Goal: Information Seeking & Learning: Check status

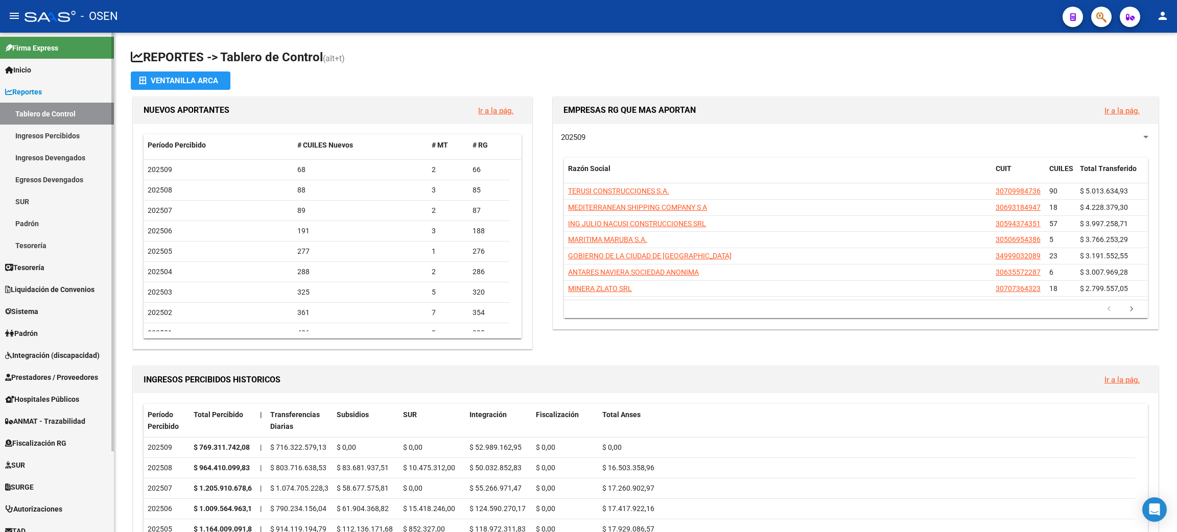
click at [47, 132] on link "Ingresos Percibidos" at bounding box center [57, 136] width 114 height 22
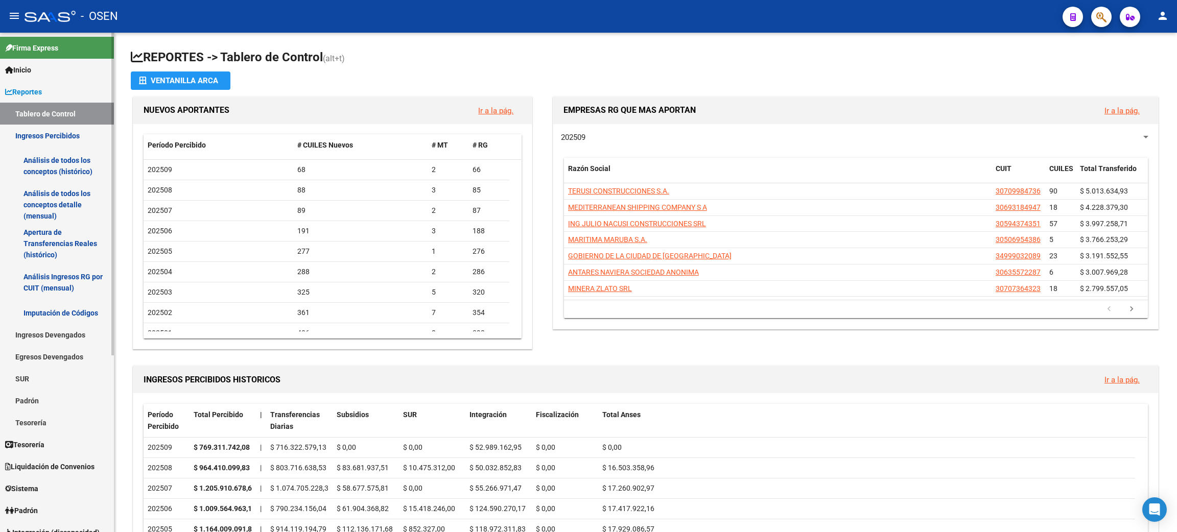
click at [51, 202] on link "Análisis de todos los conceptos detalle (mensual)" at bounding box center [57, 204] width 114 height 39
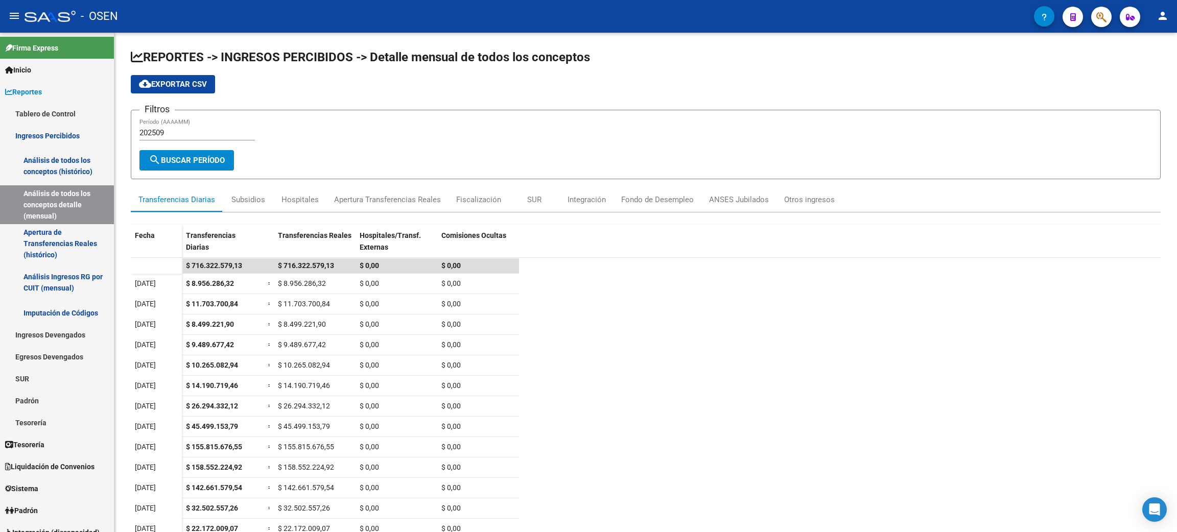
drag, startPoint x: 50, startPoint y: 19, endPoint x: 393, endPoint y: 20, distance: 343.3
click at [50, 19] on div at bounding box center [50, 16] width 51 height 11
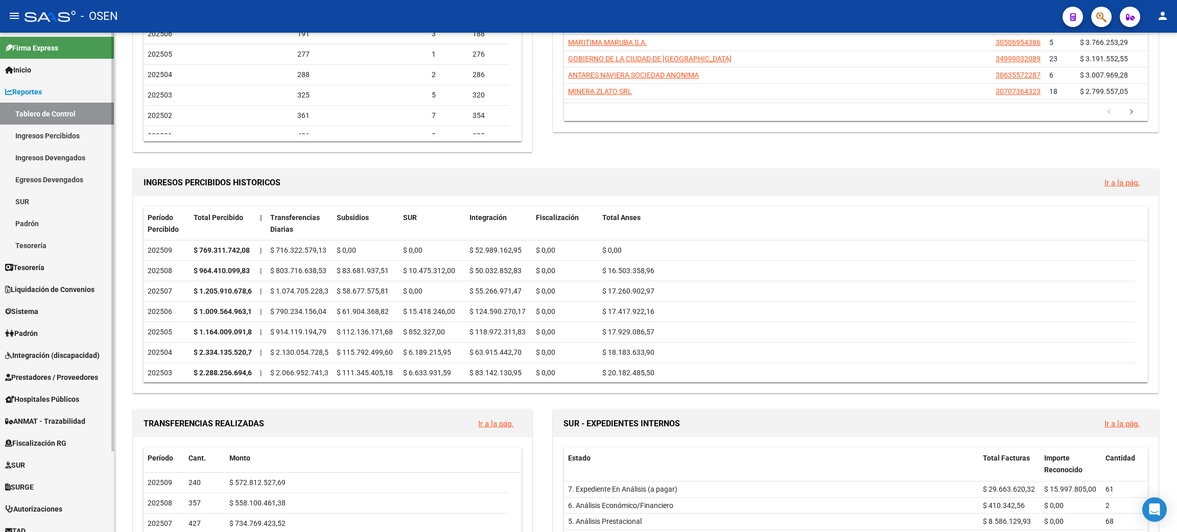
scroll to position [182, 0]
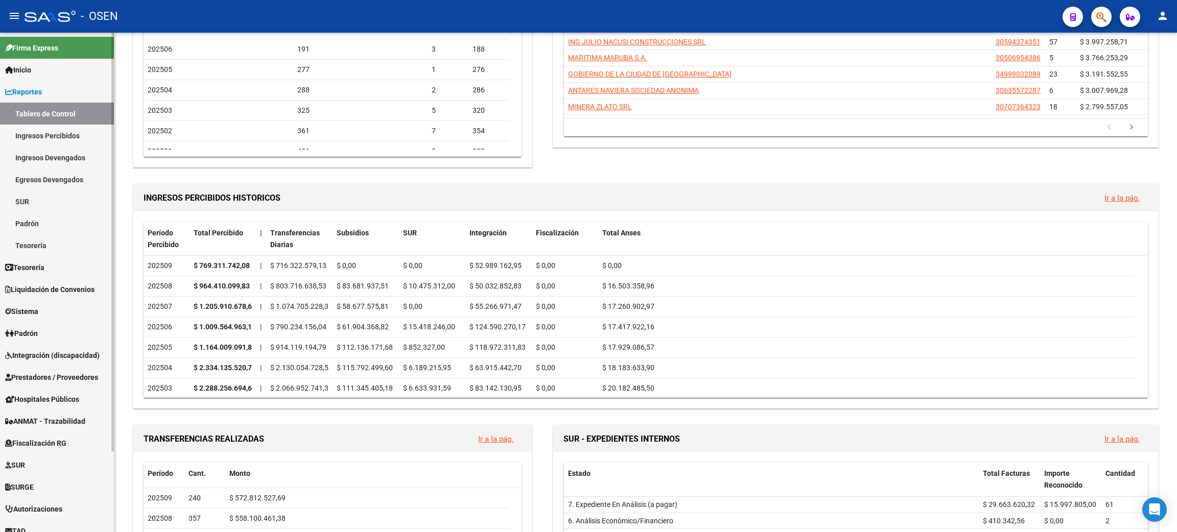
click at [44, 268] on span "Tesorería" at bounding box center [24, 267] width 39 height 11
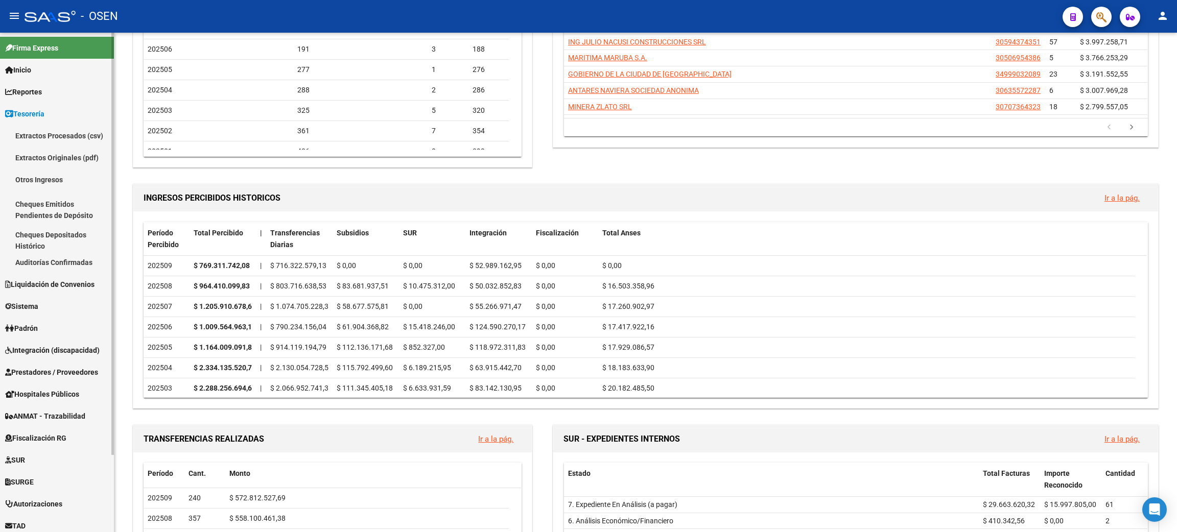
click at [68, 111] on link "Tesorería" at bounding box center [57, 114] width 114 height 22
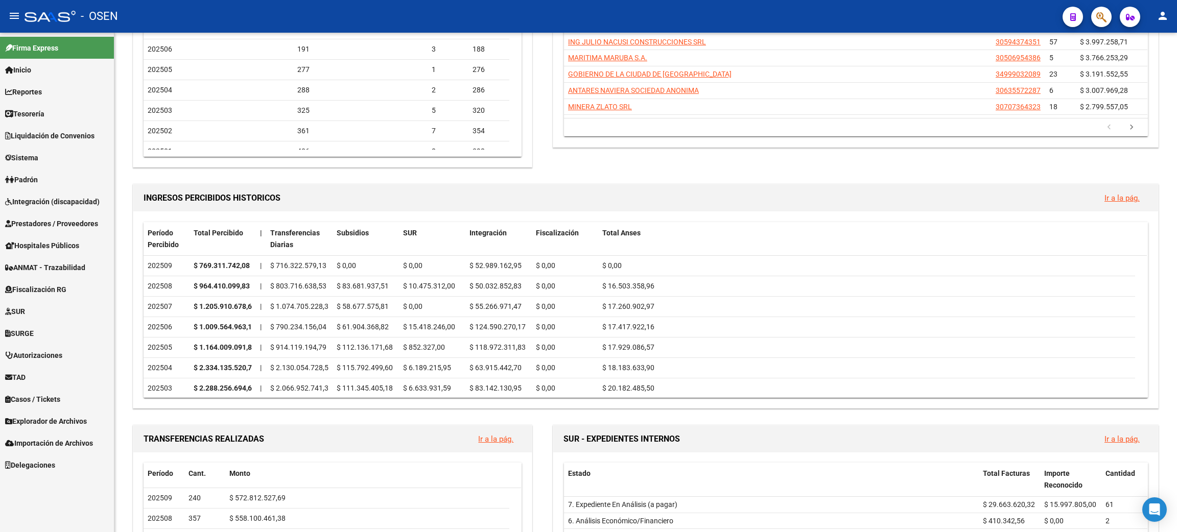
click at [70, 114] on link "Tesorería" at bounding box center [57, 114] width 114 height 22
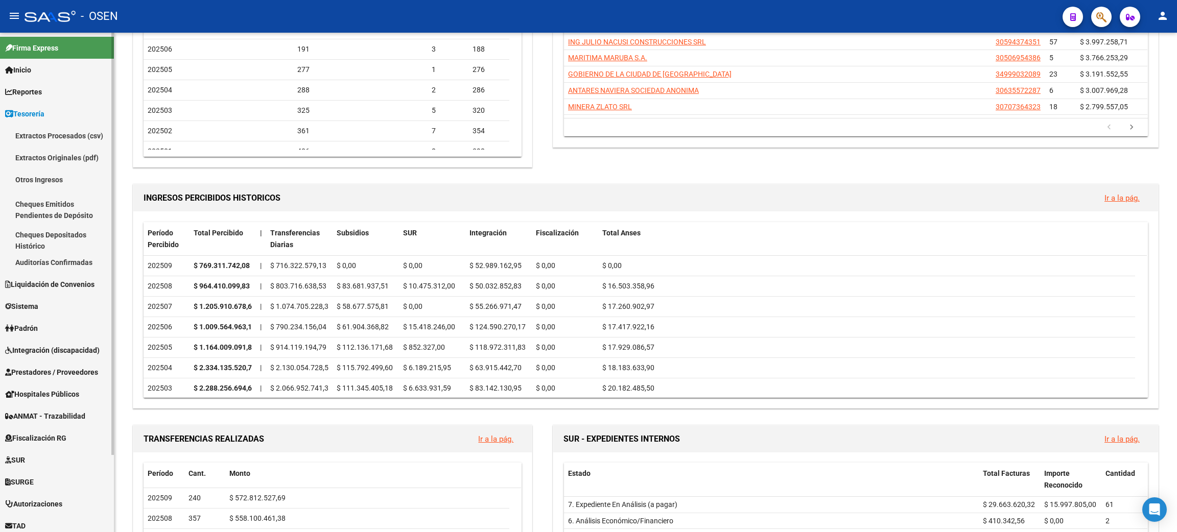
click at [62, 261] on link "Auditorías Confirmadas" at bounding box center [57, 262] width 114 height 22
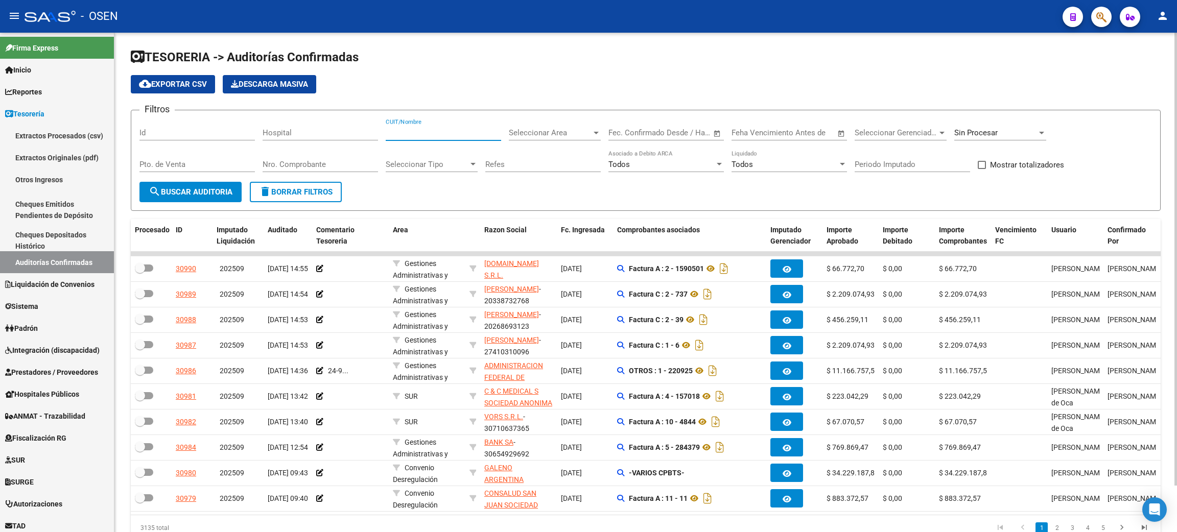
click at [440, 134] on input "CUIT/Nombre" at bounding box center [443, 132] width 115 height 9
click at [561, 130] on span "Seleccionar Area" at bounding box center [550, 132] width 83 height 9
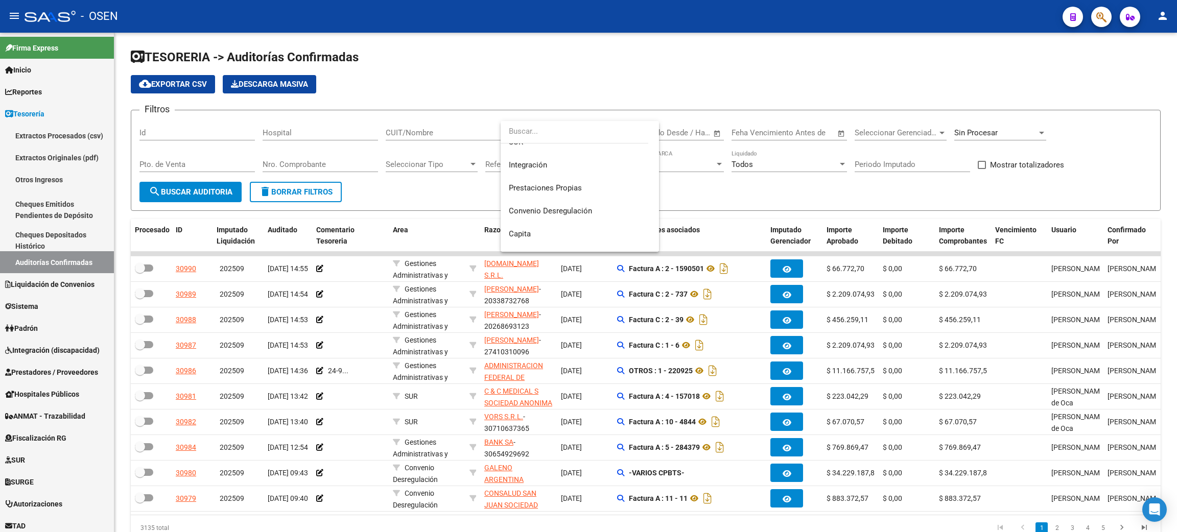
scroll to position [77, 0]
click at [547, 133] on input "dropdown search" at bounding box center [575, 131] width 148 height 23
type input "DROG"
click at [537, 174] on span "Droguería" at bounding box center [525, 178] width 33 height 9
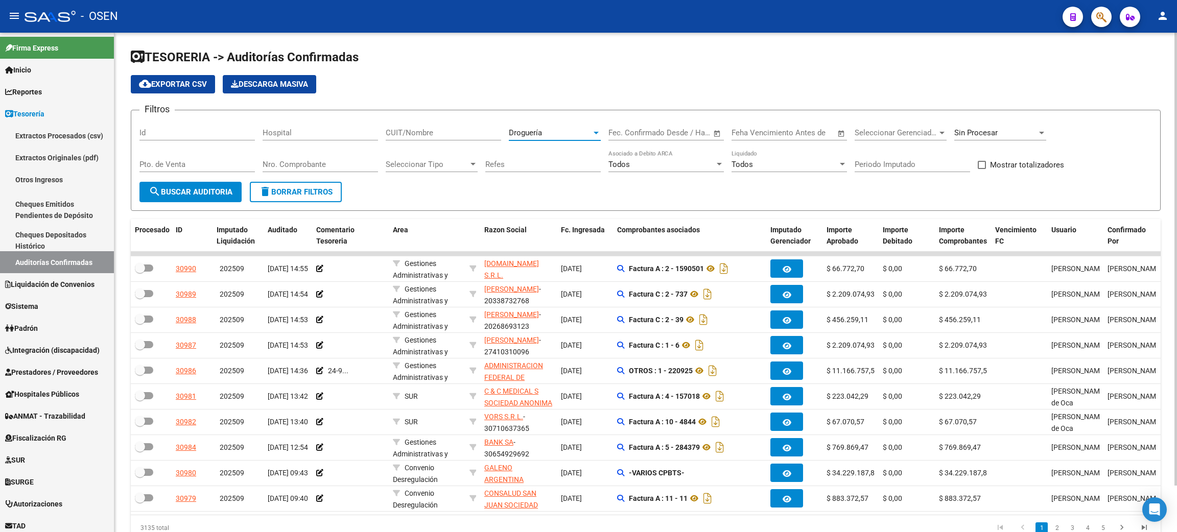
click at [160, 196] on mat-icon "search" at bounding box center [155, 191] width 12 height 12
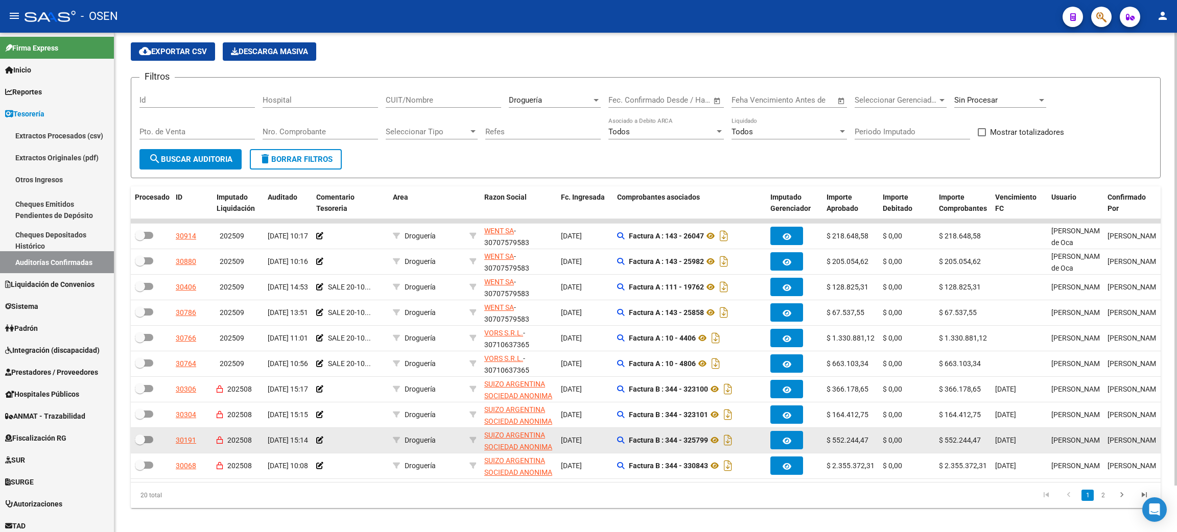
scroll to position [51, 0]
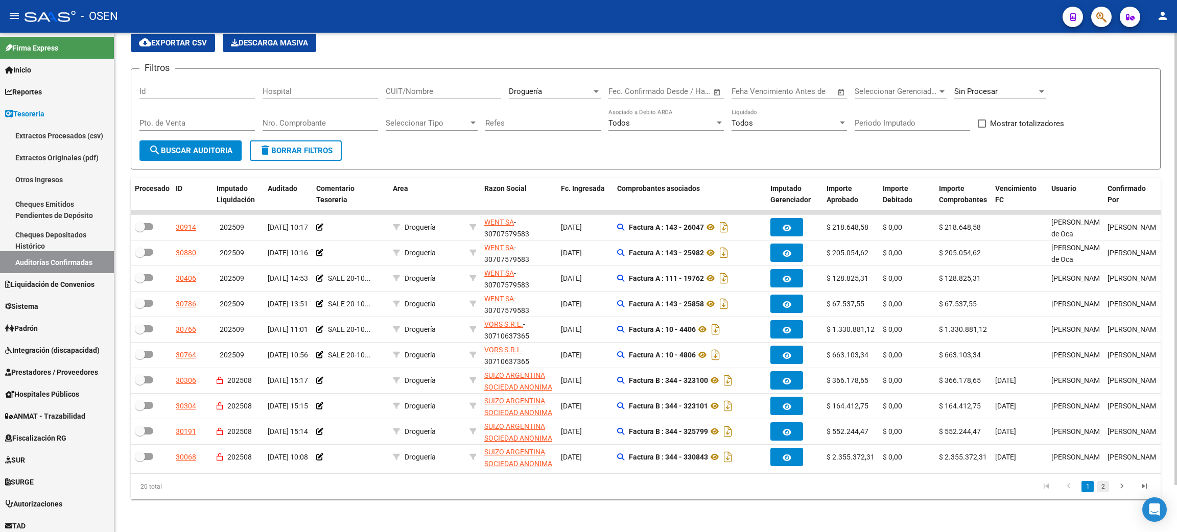
click at [1104, 482] on link "2" at bounding box center [1103, 486] width 12 height 11
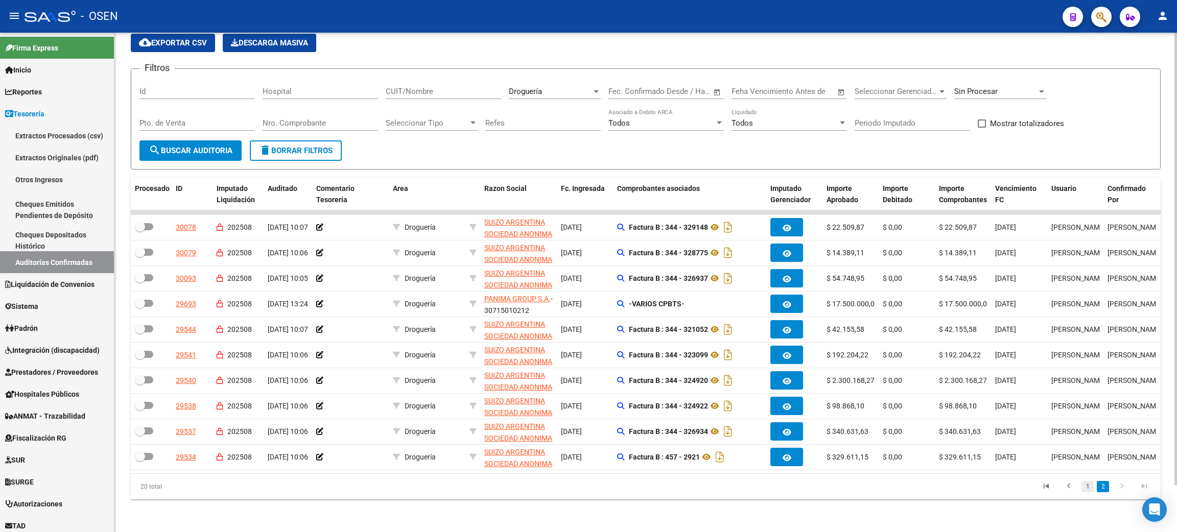
click at [1089, 490] on link "1" at bounding box center [1087, 486] width 12 height 11
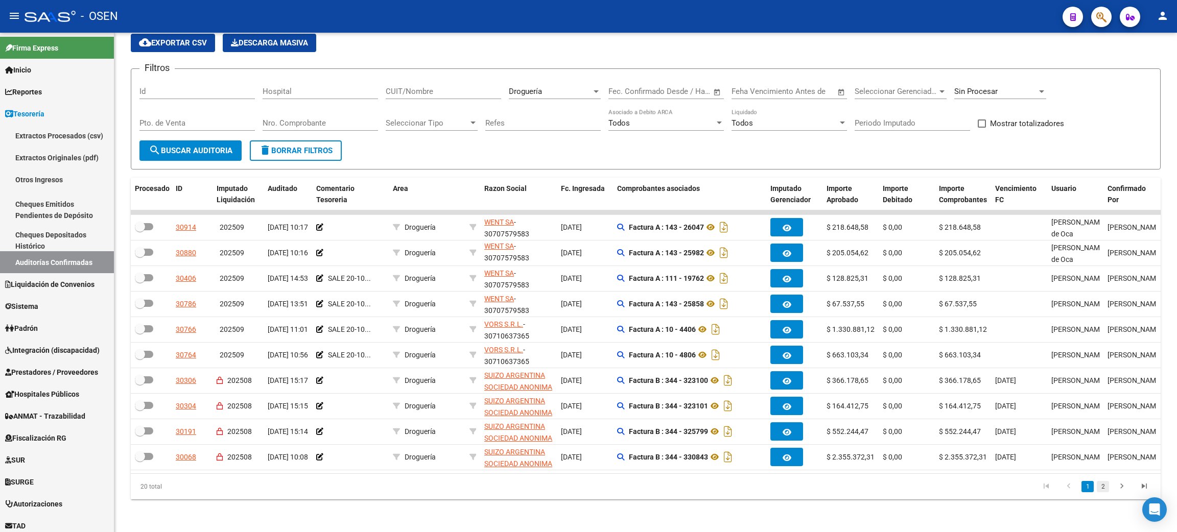
click at [1104, 490] on link "2" at bounding box center [1103, 486] width 12 height 11
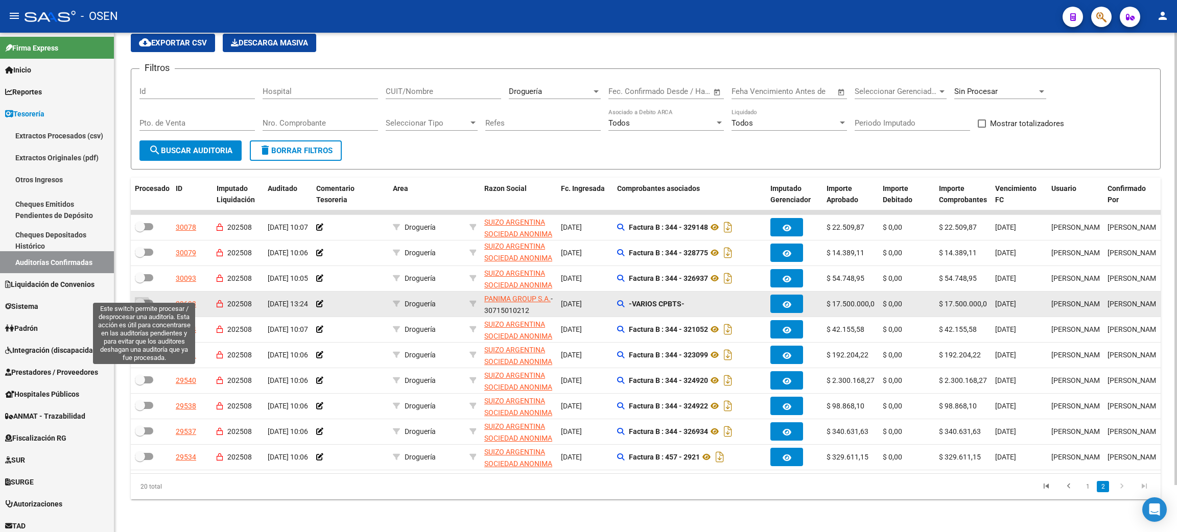
click at [146, 300] on span at bounding box center [144, 303] width 18 height 7
click at [140, 307] on input "checkbox" at bounding box center [139, 307] width 1 height 1
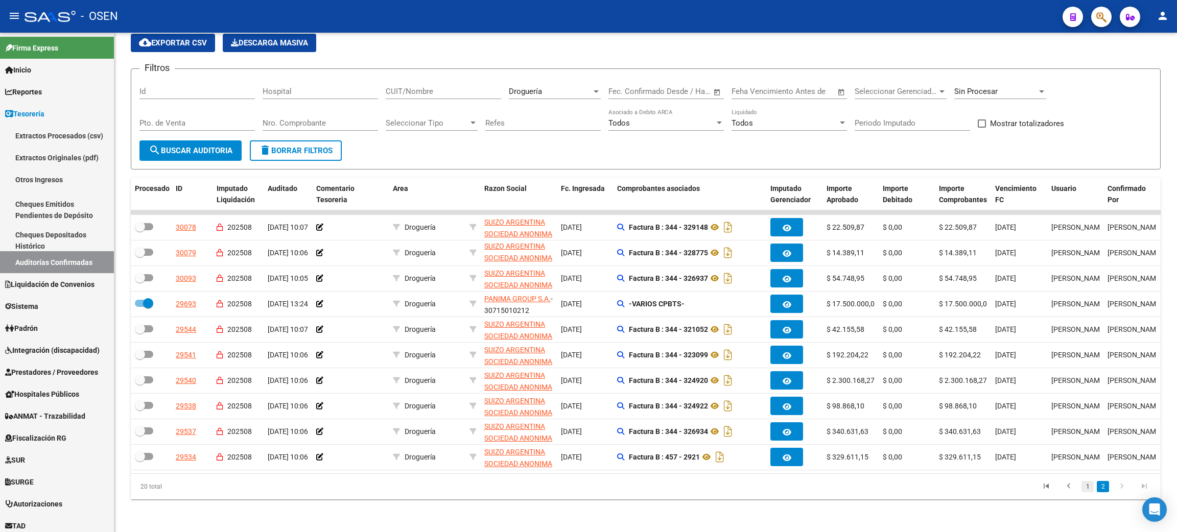
click at [1083, 487] on link "1" at bounding box center [1087, 486] width 12 height 11
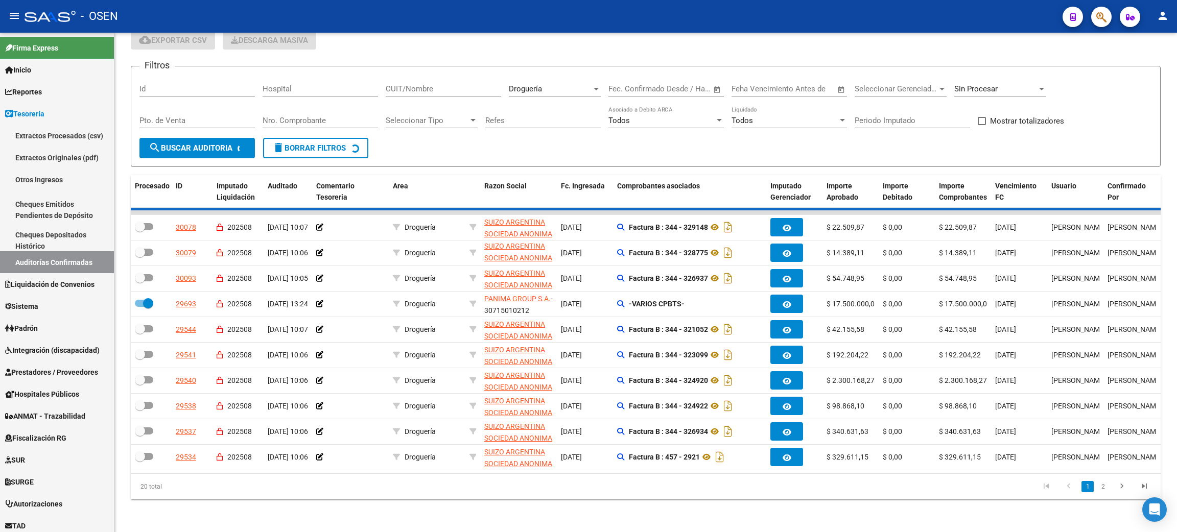
checkbox input "false"
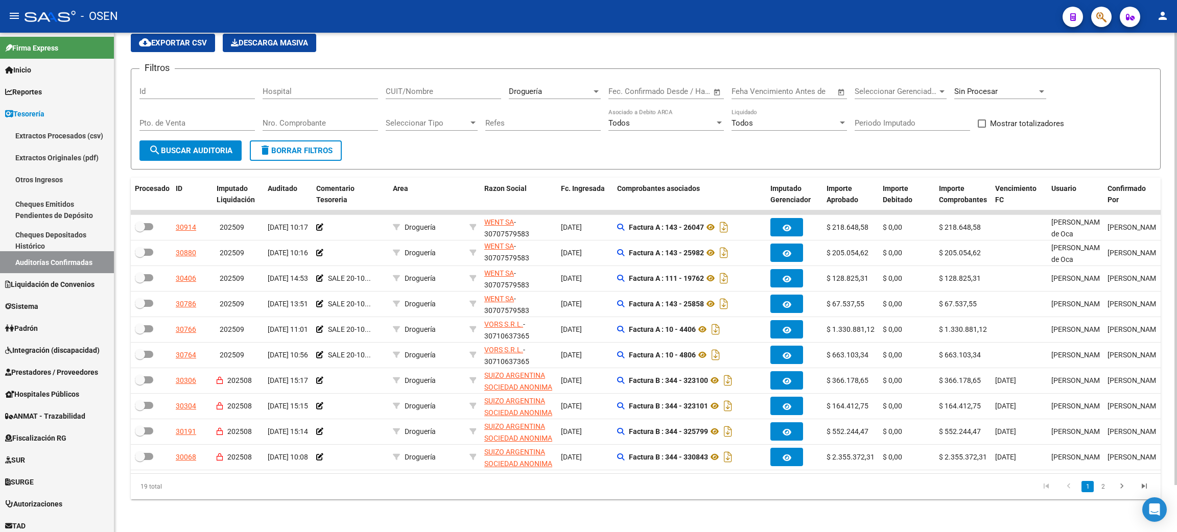
click at [557, 87] on div "Droguería" at bounding box center [550, 91] width 83 height 9
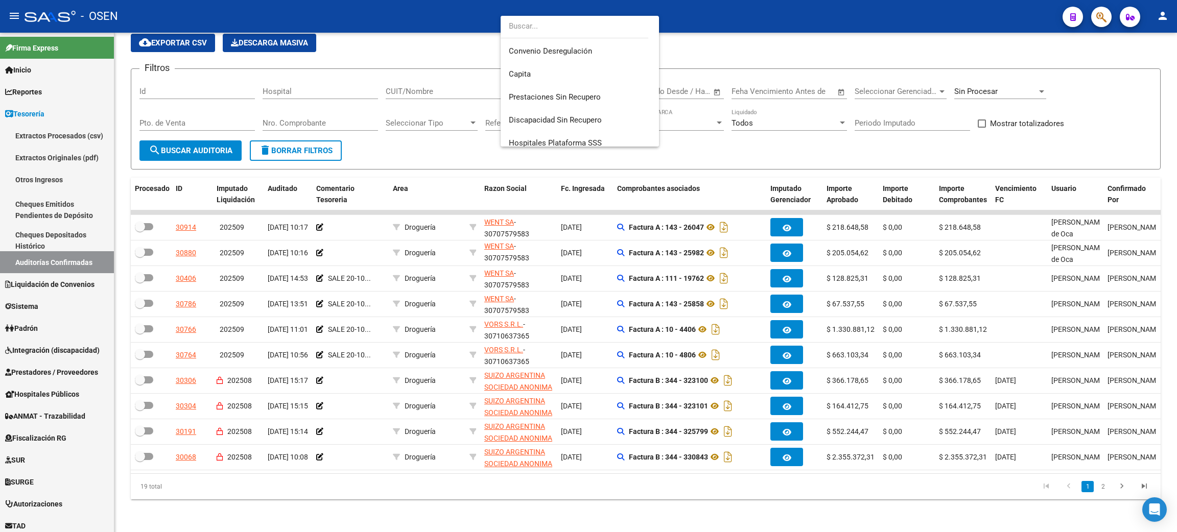
scroll to position [60, 0]
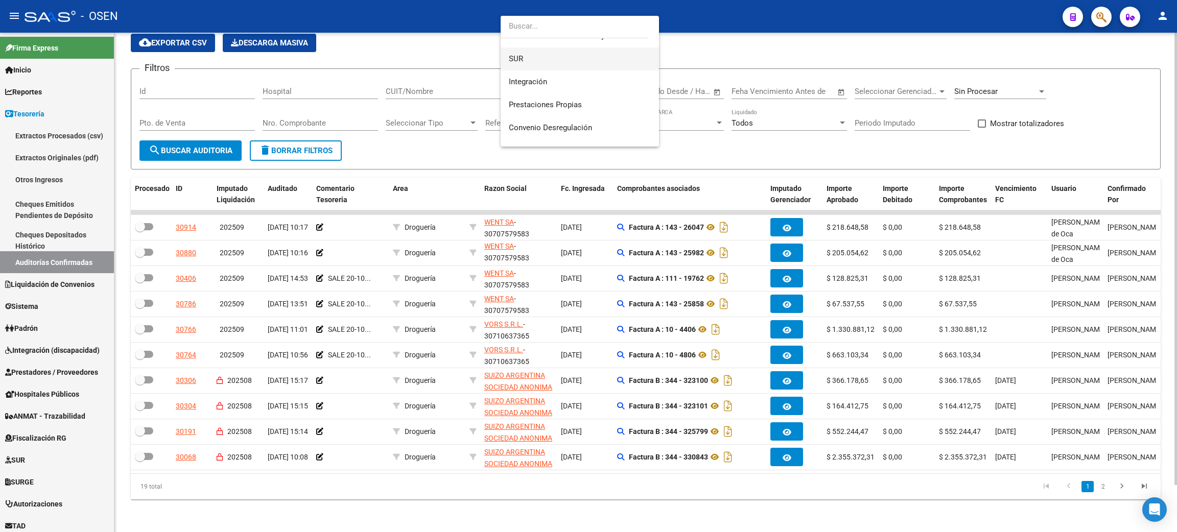
click at [554, 63] on span "SUR" at bounding box center [580, 59] width 142 height 23
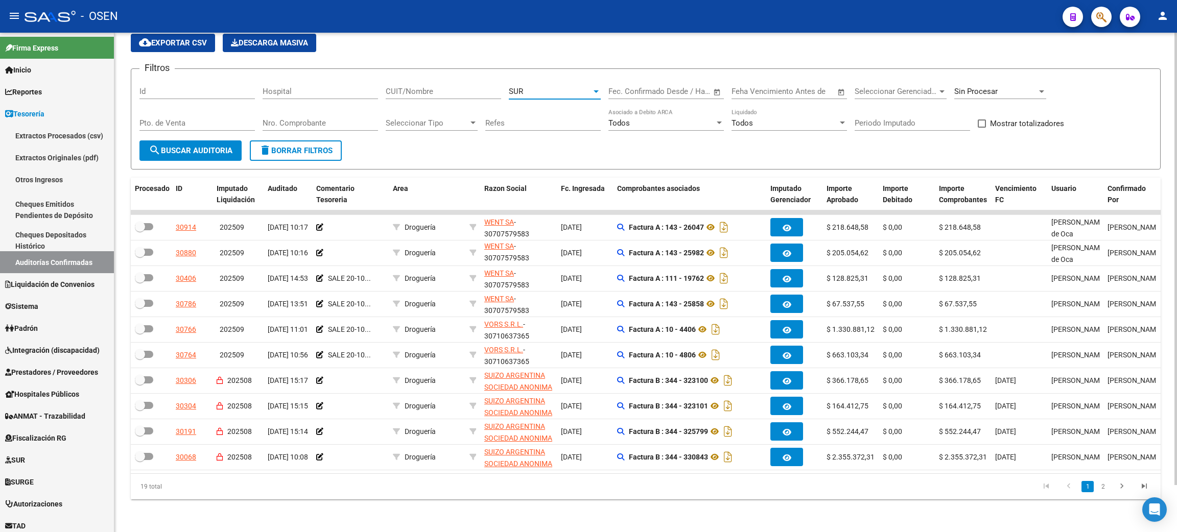
scroll to position [68, 0]
click at [174, 146] on span "search Buscar Auditoria" at bounding box center [191, 150] width 84 height 9
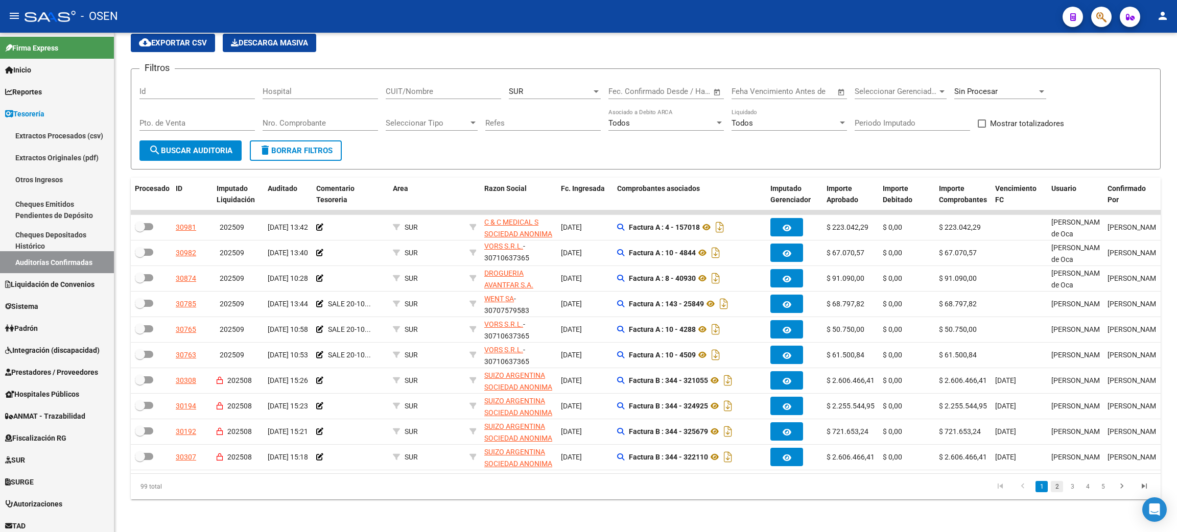
click at [1052, 491] on link "2" at bounding box center [1057, 486] width 12 height 11
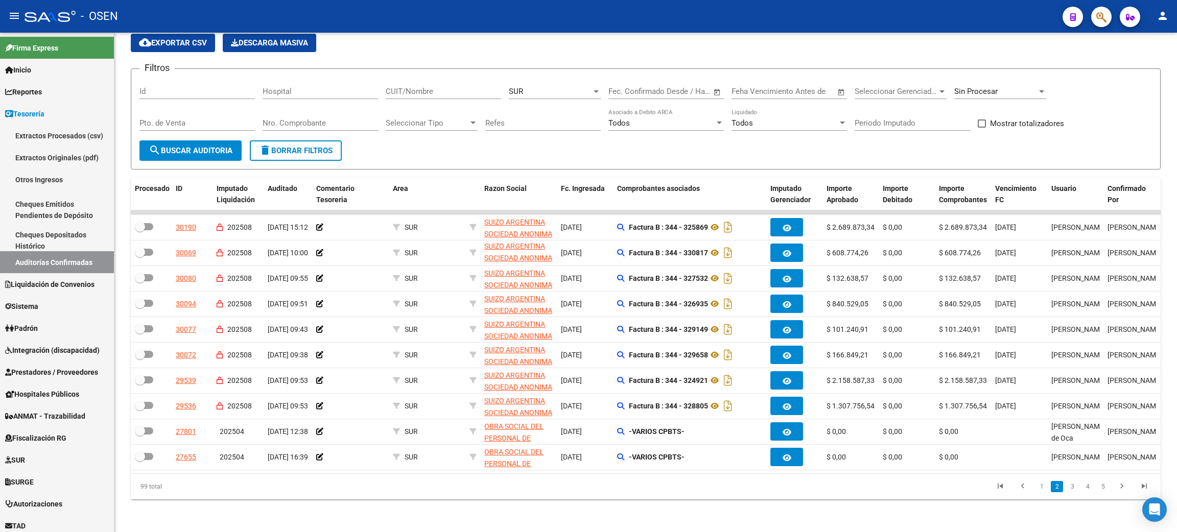
click at [1070, 492] on link "3" at bounding box center [1072, 486] width 12 height 11
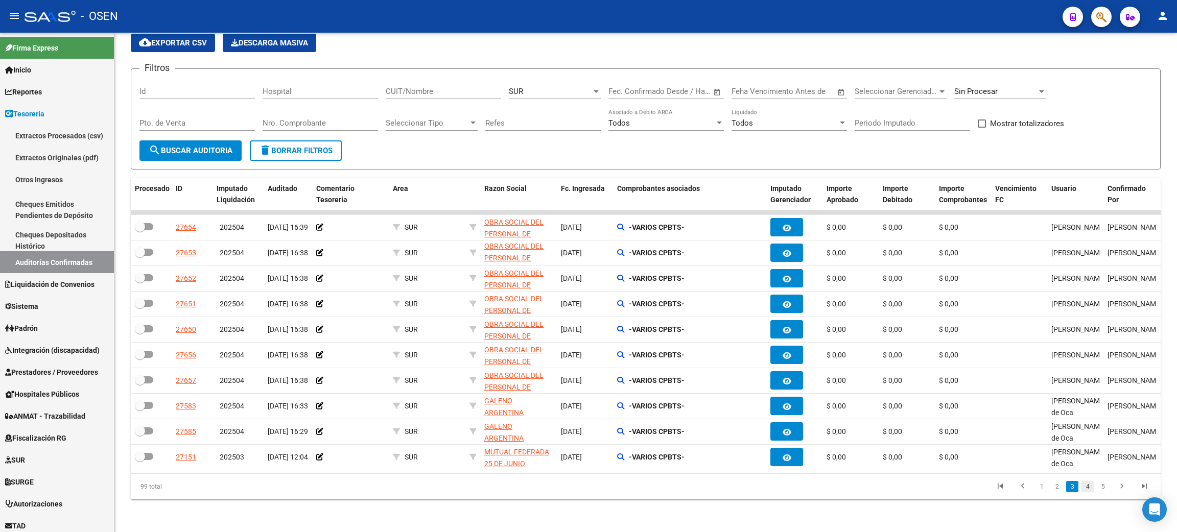
click at [1086, 490] on link "4" at bounding box center [1087, 486] width 12 height 11
click at [1041, 488] on link "2" at bounding box center [1041, 486] width 12 height 11
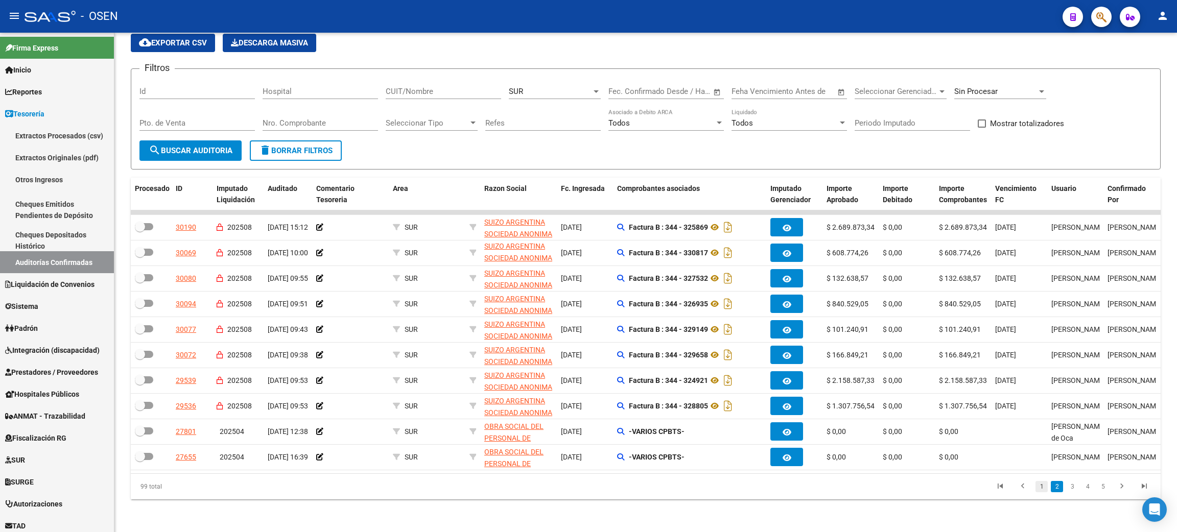
click at [1038, 489] on link "1" at bounding box center [1041, 486] width 12 height 11
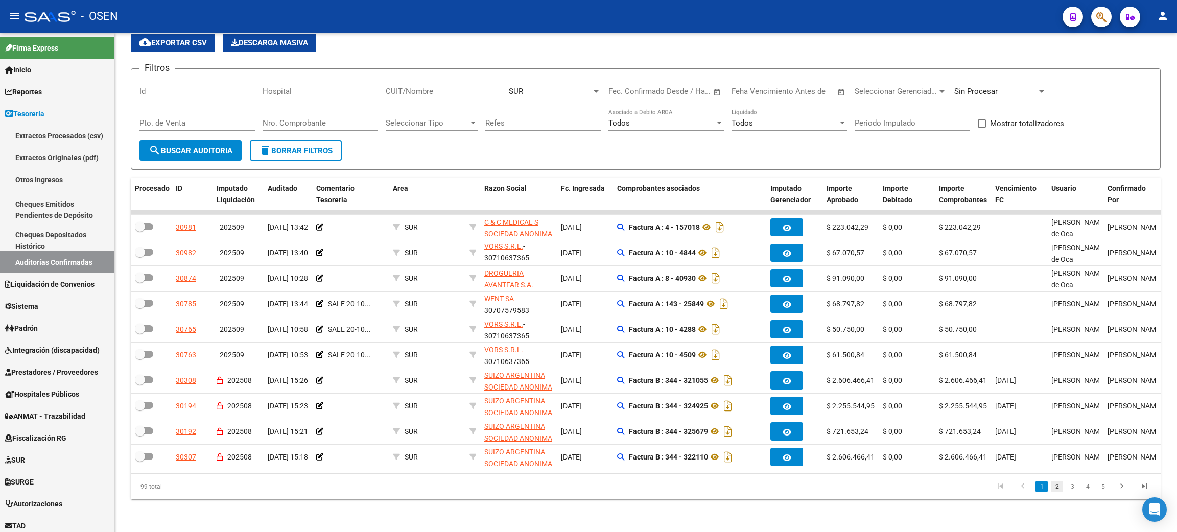
click at [1055, 487] on link "2" at bounding box center [1057, 486] width 12 height 11
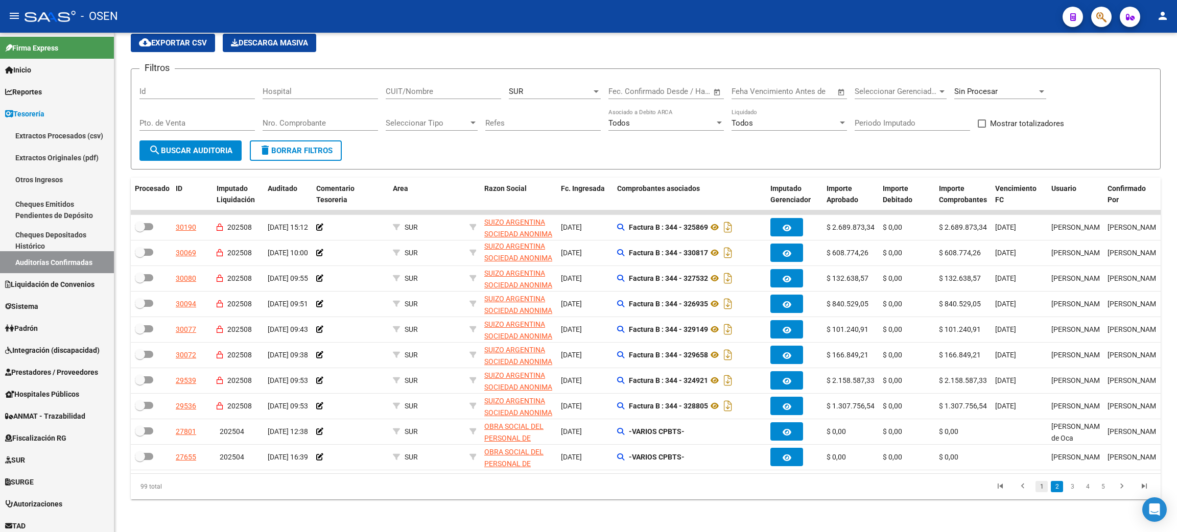
click at [1042, 486] on link "1" at bounding box center [1041, 486] width 12 height 11
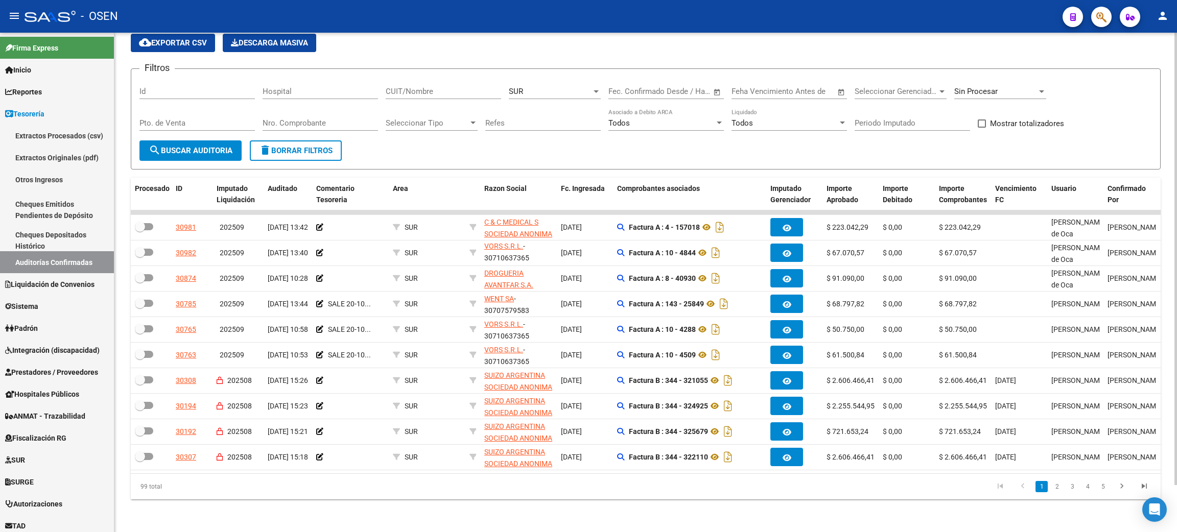
click at [575, 87] on div "SUR" at bounding box center [550, 91] width 83 height 9
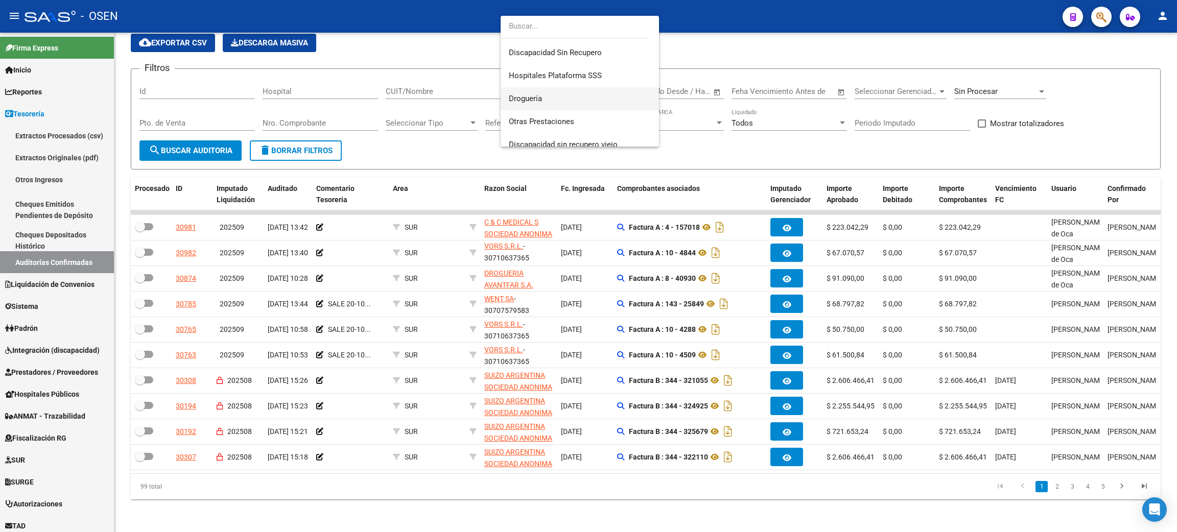
scroll to position [229, 0]
click at [532, 72] on span "Droguería" at bounding box center [525, 73] width 33 height 9
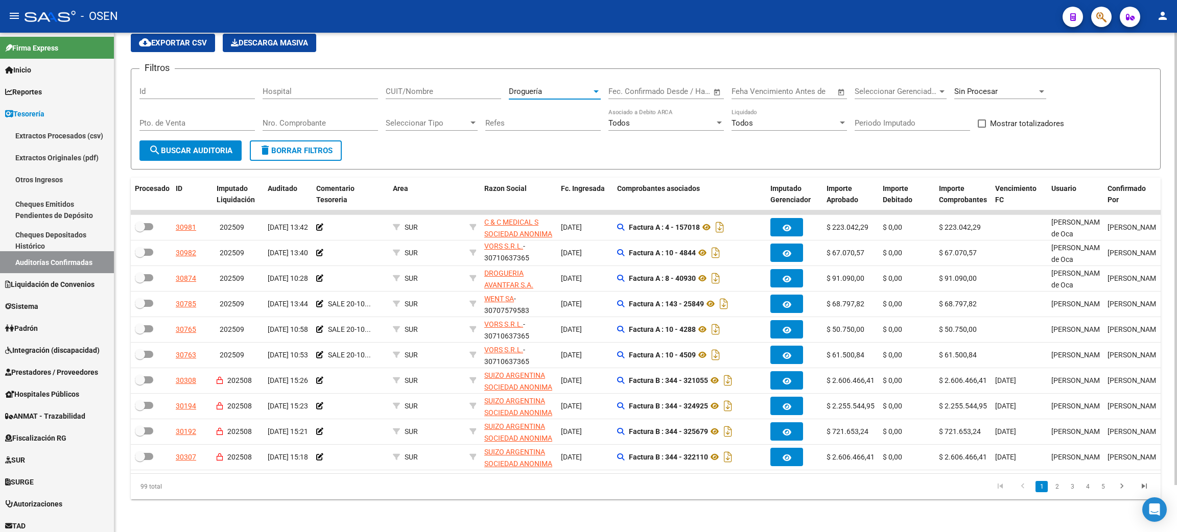
click at [198, 146] on span "search Buscar Auditoria" at bounding box center [191, 150] width 84 height 9
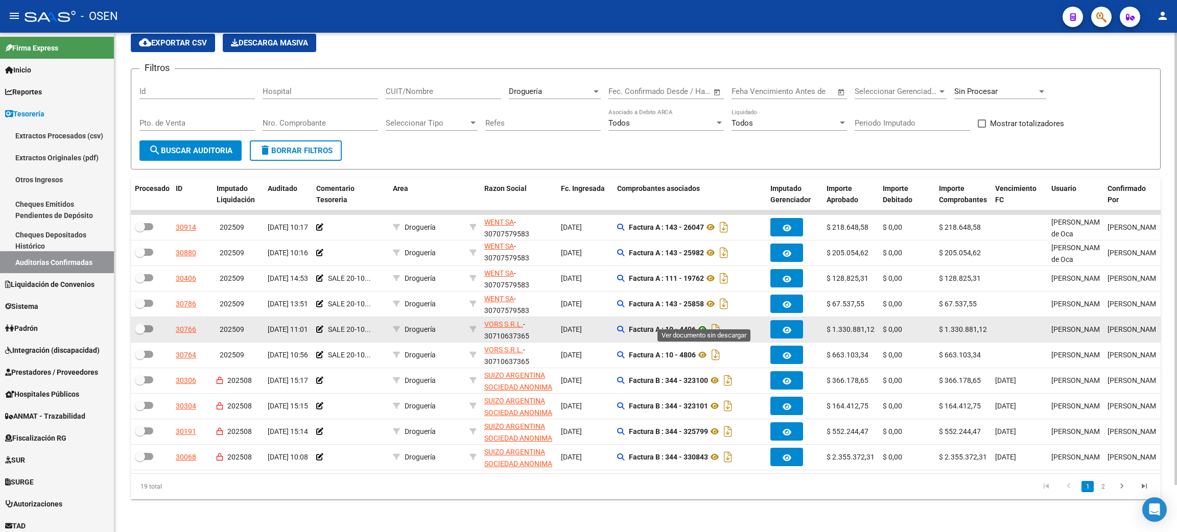
click at [700, 323] on icon at bounding box center [702, 329] width 13 height 12
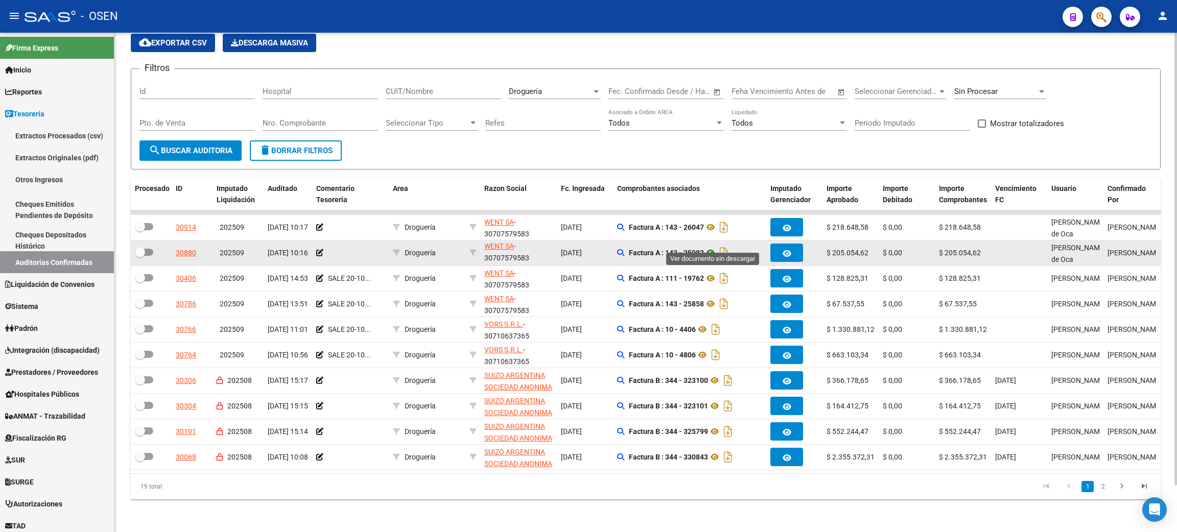
click at [711, 247] on icon at bounding box center [710, 253] width 13 height 12
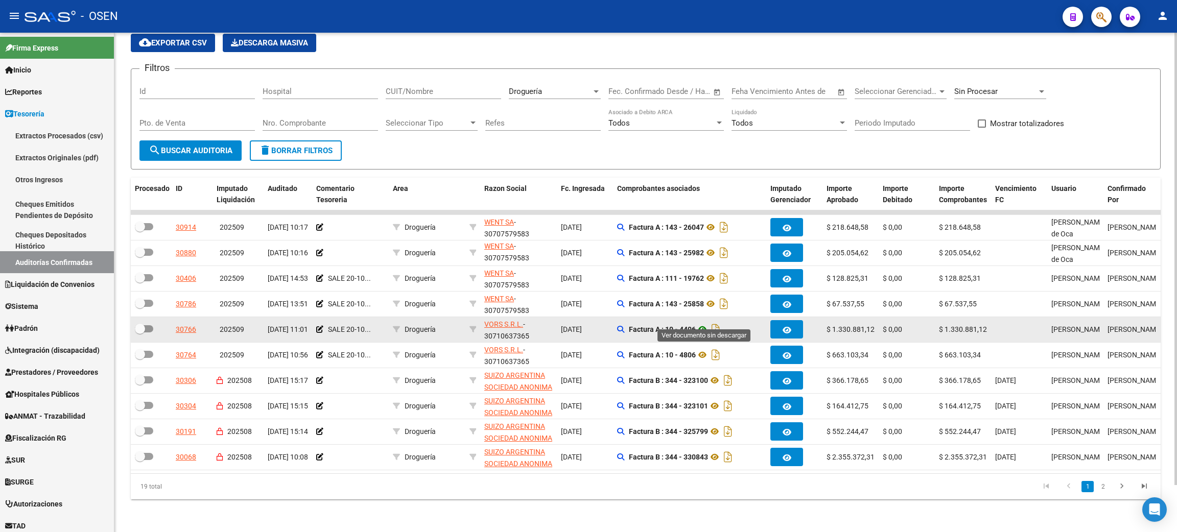
click at [707, 323] on icon at bounding box center [702, 329] width 13 height 12
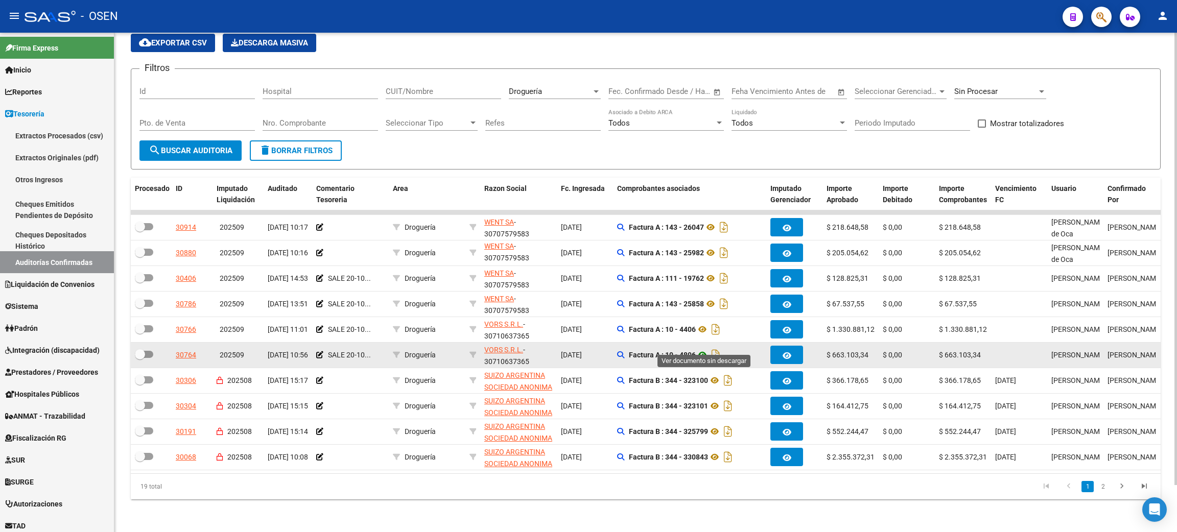
click at [705, 349] on icon at bounding box center [702, 355] width 13 height 12
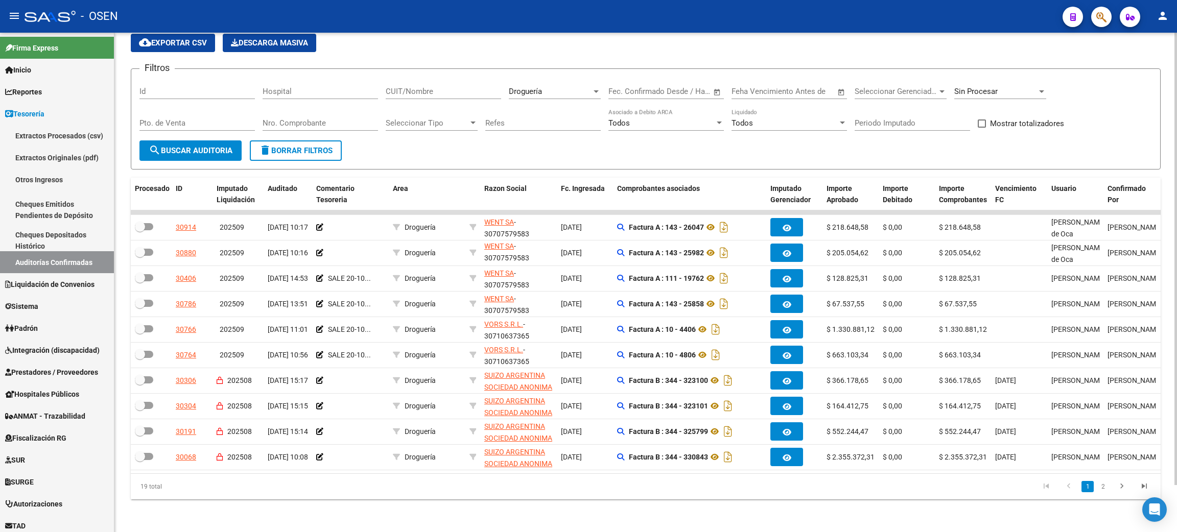
click at [551, 77] on div "Droguería Seleccionar Area" at bounding box center [555, 88] width 92 height 22
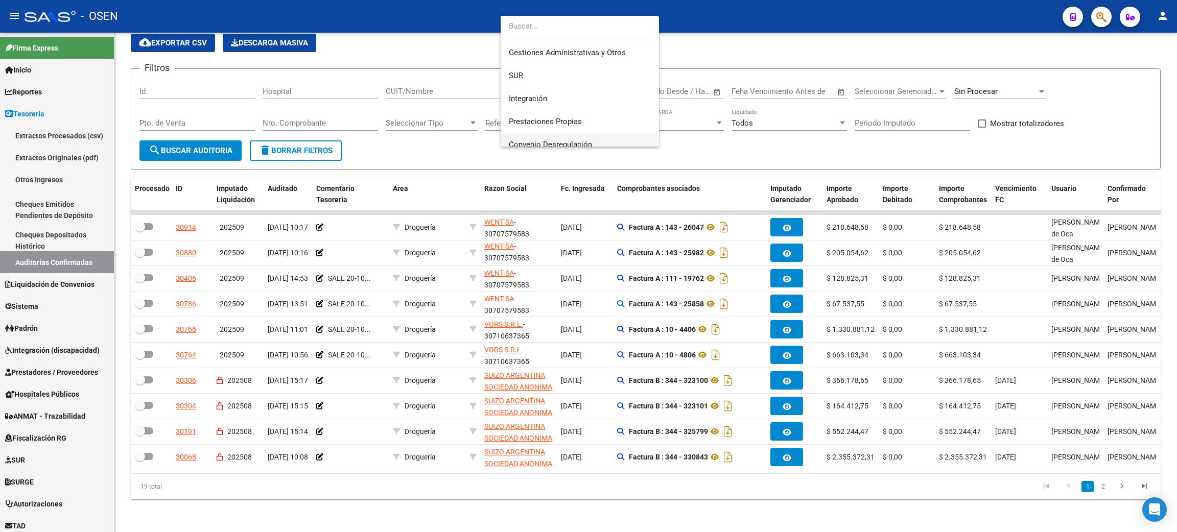
scroll to position [0, 0]
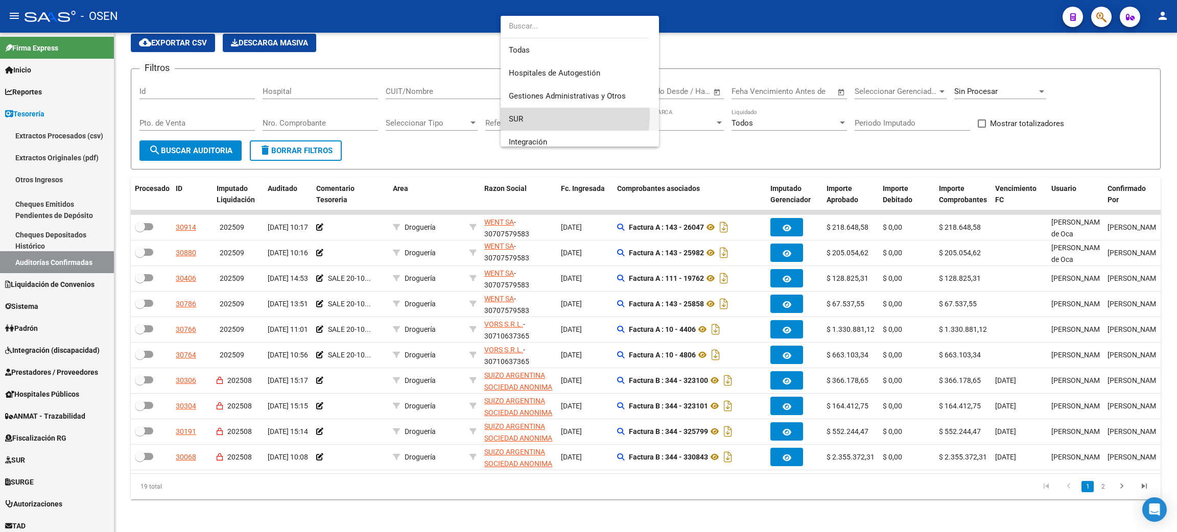
click at [544, 114] on span "SUR" at bounding box center [580, 119] width 142 height 23
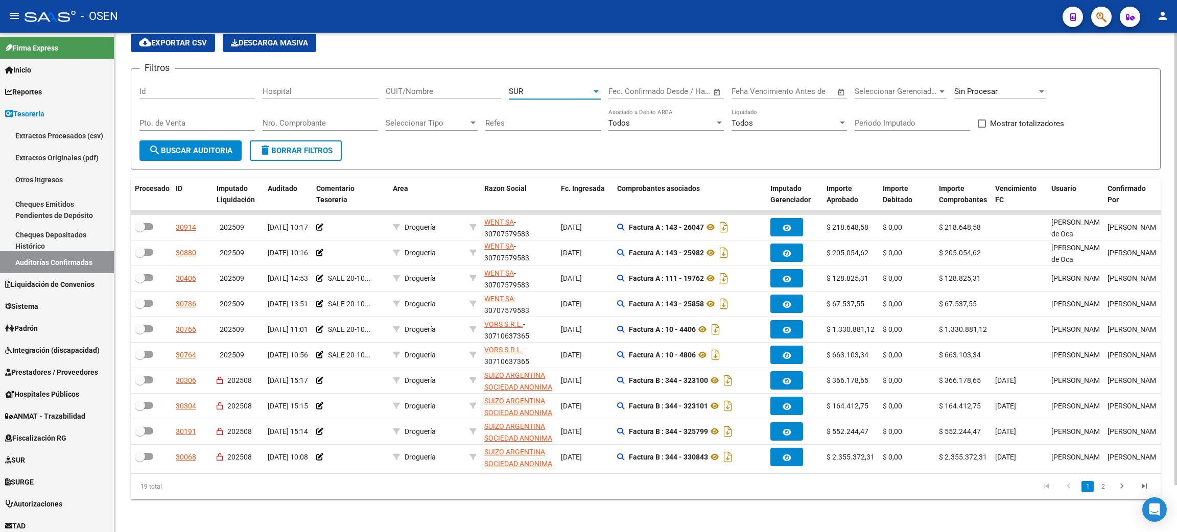
click at [215, 129] on div "Pto. de Venta" at bounding box center [196, 125] width 115 height 32
drag, startPoint x: 193, startPoint y: 143, endPoint x: 244, endPoint y: 144, distance: 51.6
click at [193, 146] on span "search Buscar Auditoria" at bounding box center [191, 150] width 84 height 9
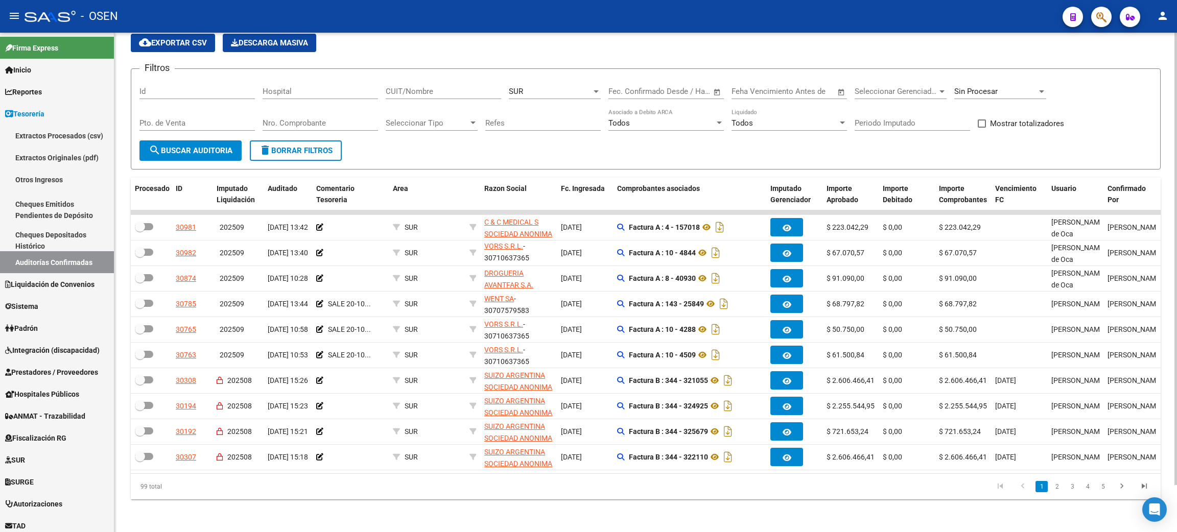
drag, startPoint x: 785, startPoint y: 511, endPoint x: 621, endPoint y: 503, distance: 164.2
click at [621, 503] on div "TESORERIA -> Auditorías Confirmadas cloud_download Exportar CSV Descarga Masiva…" at bounding box center [645, 261] width 1063 height 541
click at [49, 361] on link "Prestadores / Proveedores" at bounding box center [57, 372] width 114 height 22
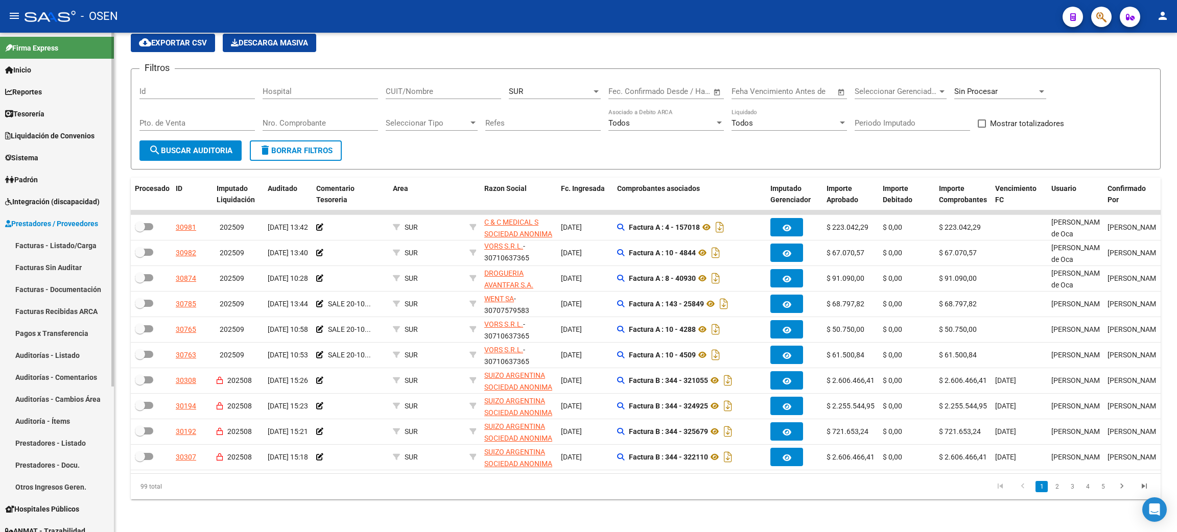
click at [15, 235] on link "Facturas - Listado/Carga" at bounding box center [57, 245] width 114 height 22
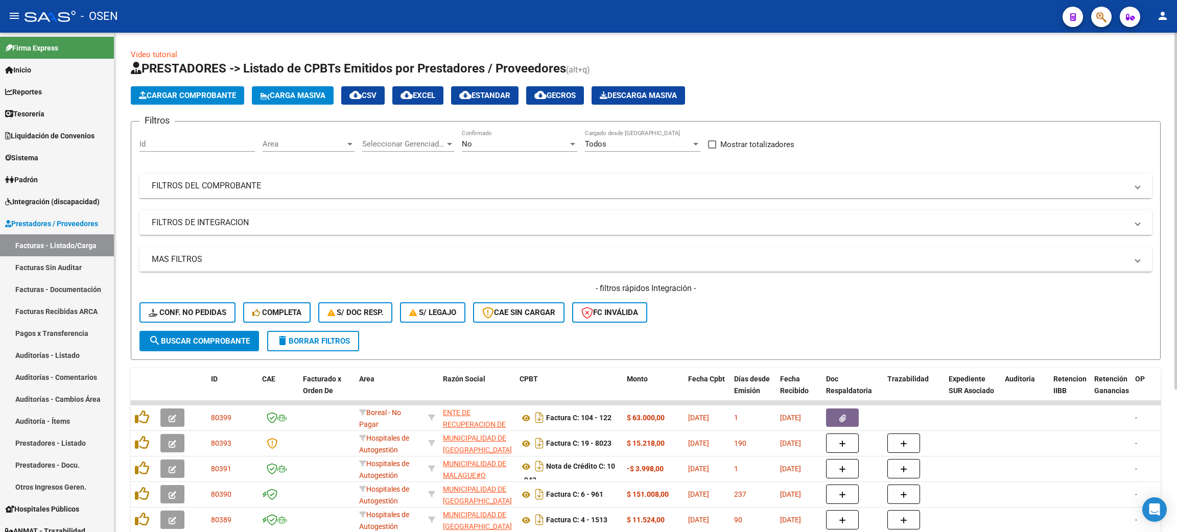
drag, startPoint x: 784, startPoint y: 478, endPoint x: 510, endPoint y: 185, distance: 400.8
click at [510, 185] on mat-panel-title "FILTROS DEL COMPROBANTE" at bounding box center [640, 185] width 976 height 11
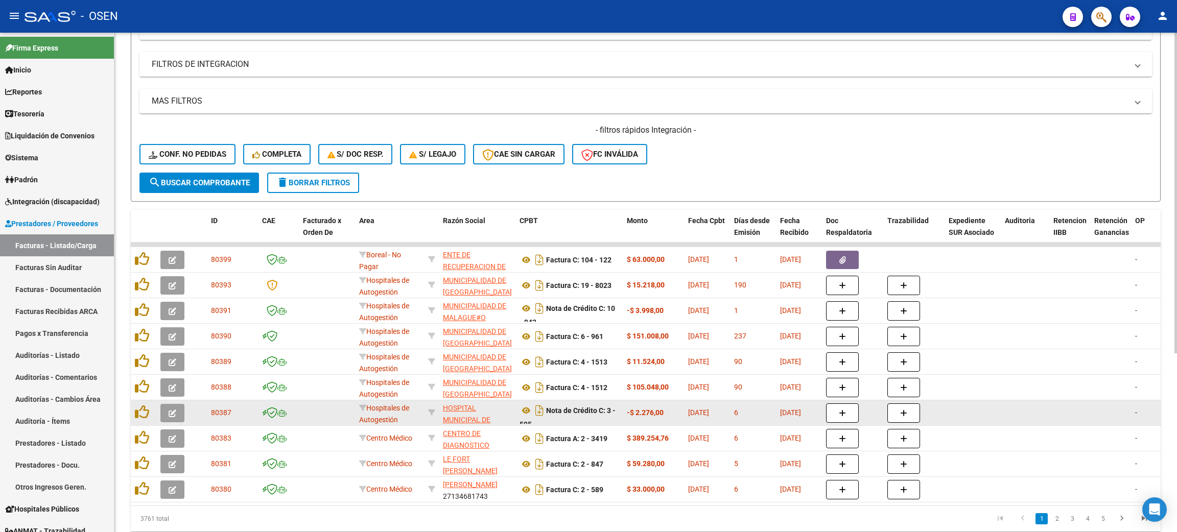
scroll to position [279, 0]
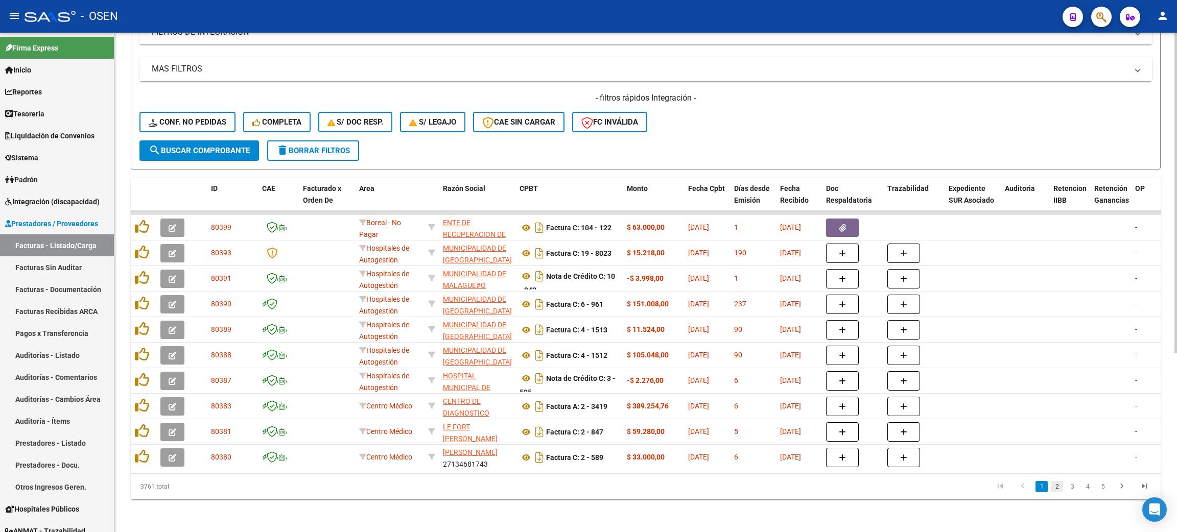
click at [1059, 487] on link "2" at bounding box center [1057, 486] width 12 height 11
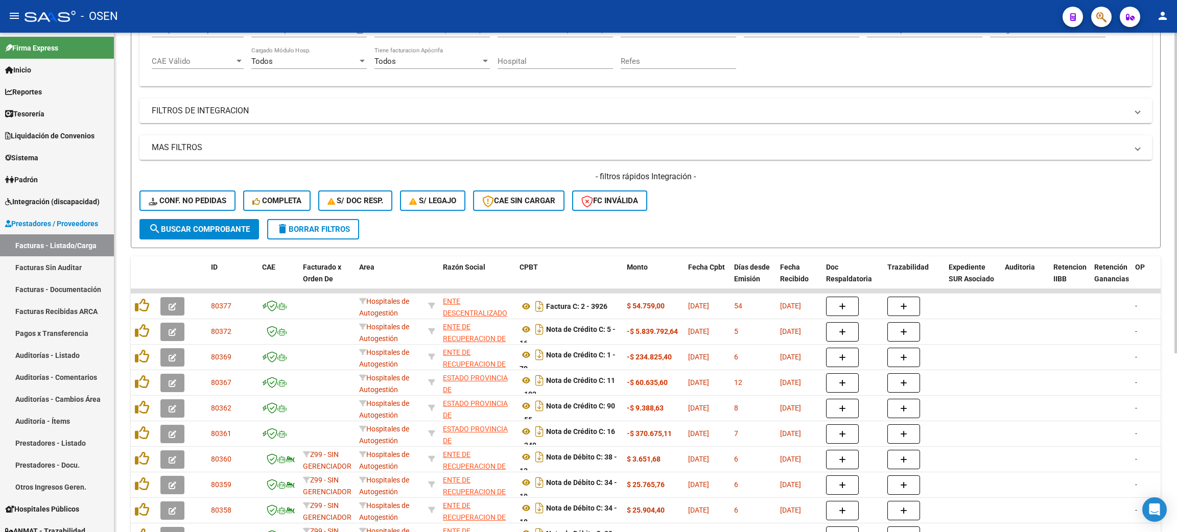
scroll to position [0, 0]
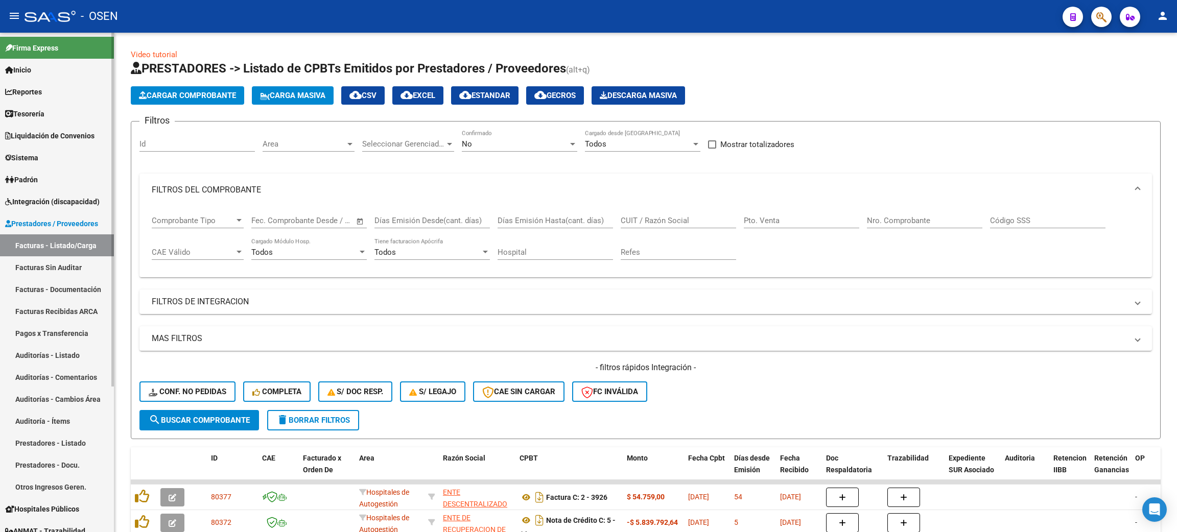
drag, startPoint x: 40, startPoint y: 109, endPoint x: 66, endPoint y: 119, distance: 27.3
click at [41, 109] on span "Tesorería" at bounding box center [24, 113] width 39 height 11
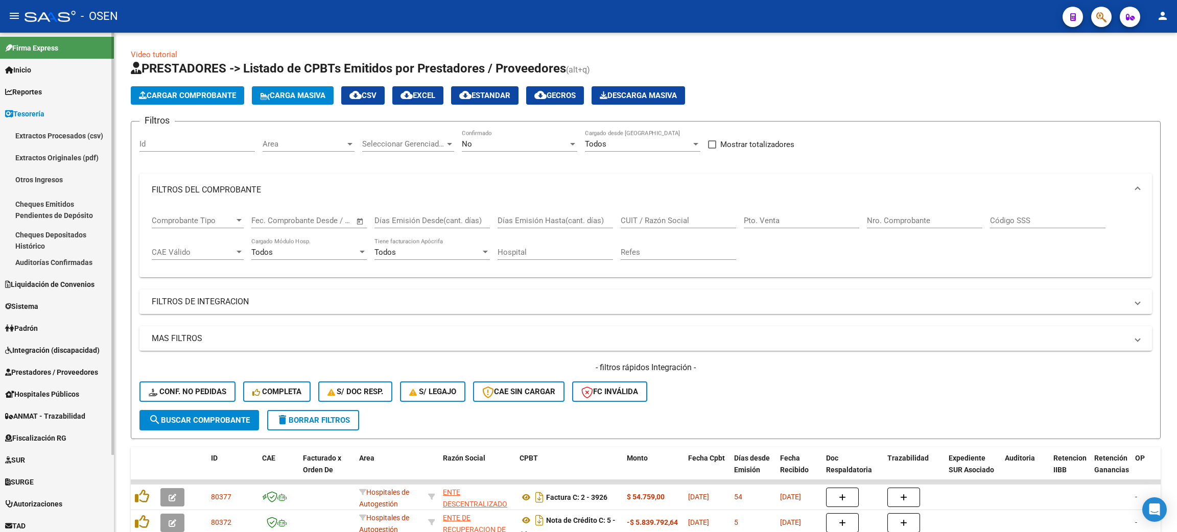
click at [48, 257] on link "Auditorías Confirmadas" at bounding box center [57, 262] width 114 height 22
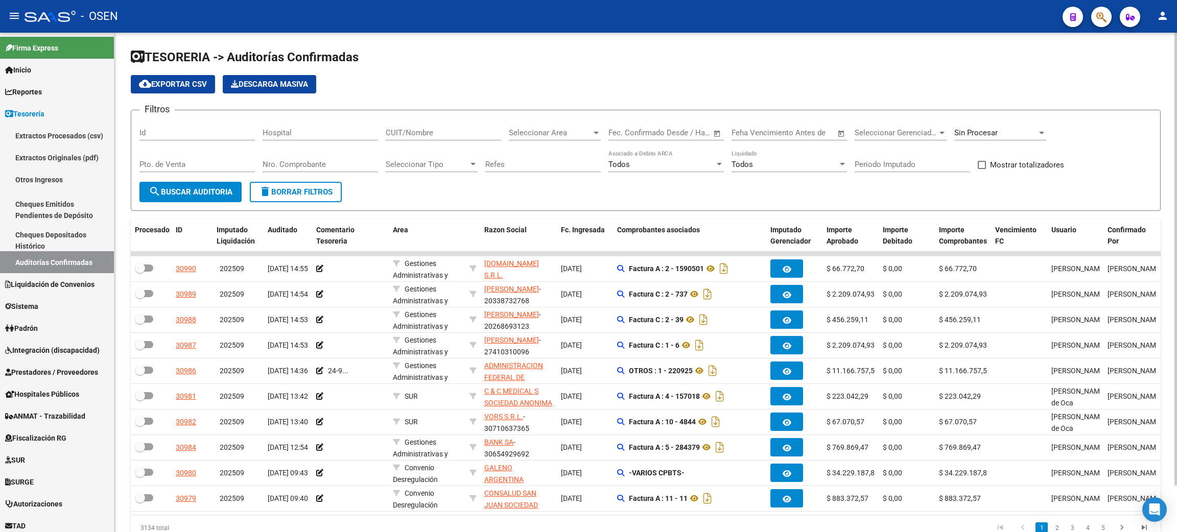
click at [547, 130] on span "Seleccionar Area" at bounding box center [550, 132] width 83 height 9
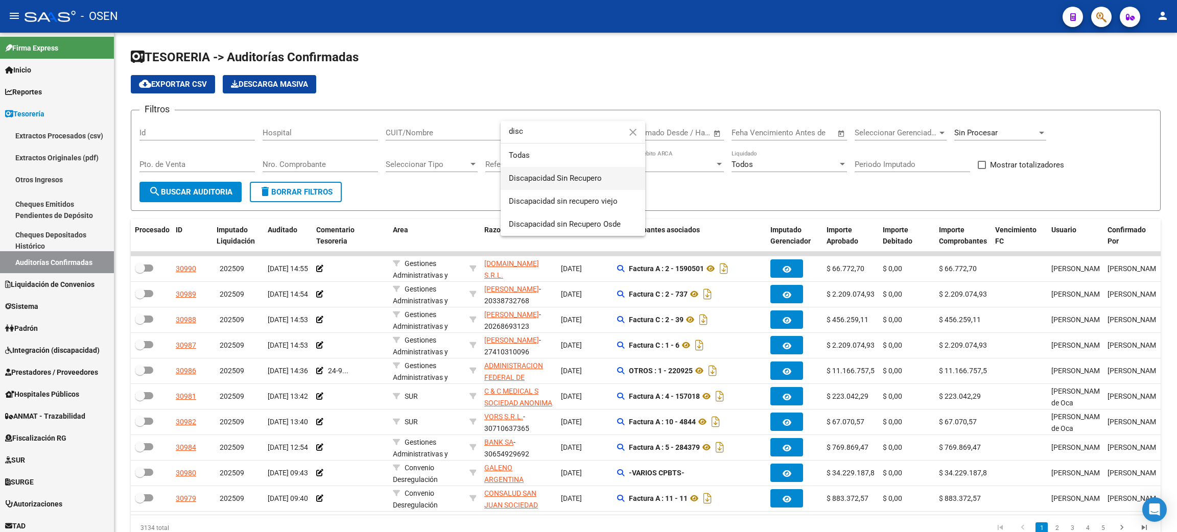
type input "disc"
click at [578, 170] on span "Discapacidad Sin Recupero" at bounding box center [573, 178] width 128 height 23
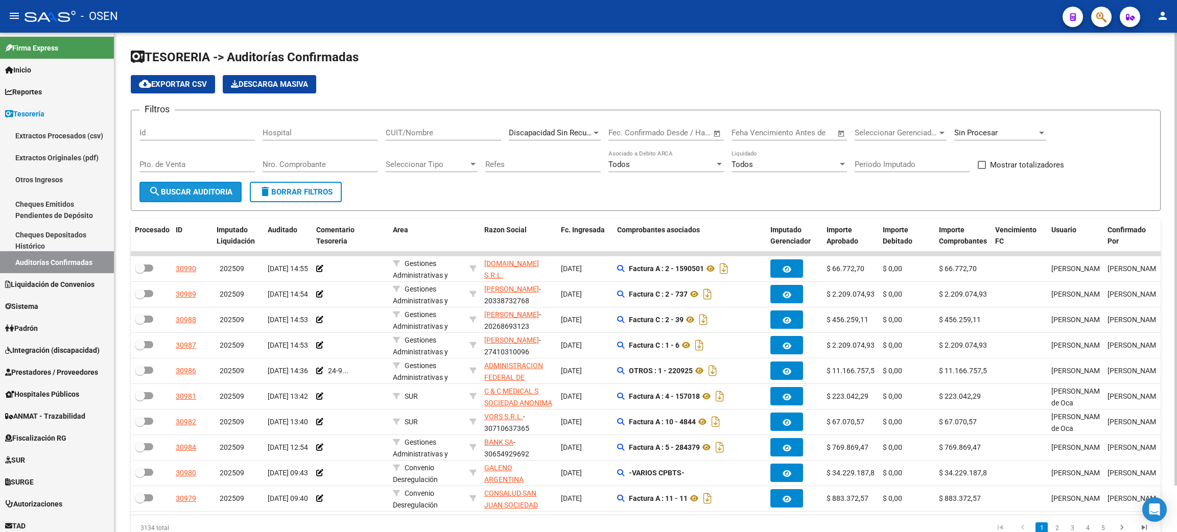
click at [190, 185] on button "search Buscar Auditoria" at bounding box center [190, 192] width 102 height 20
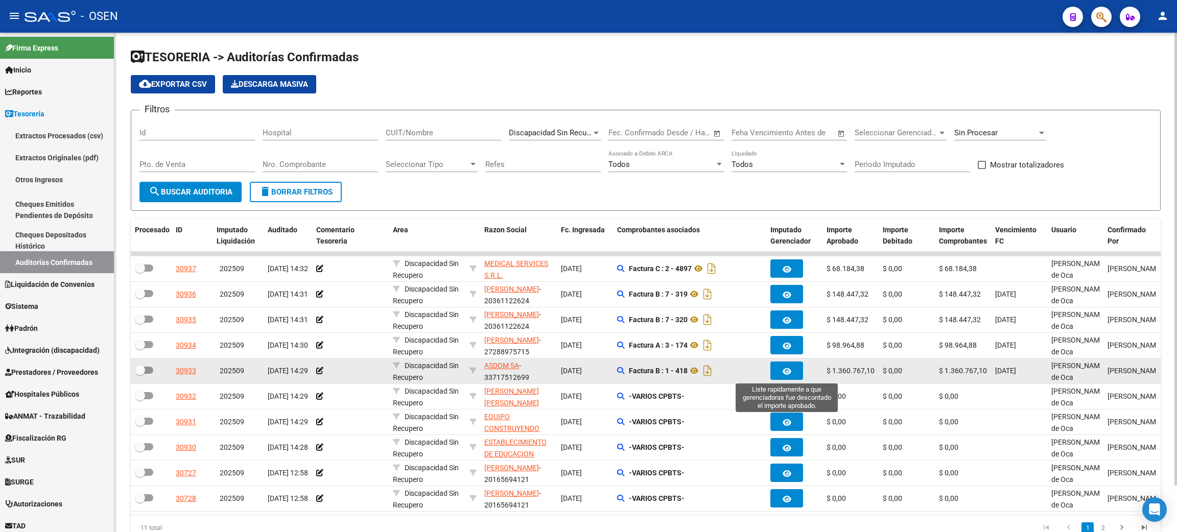
click at [774, 373] on button "button" at bounding box center [786, 371] width 33 height 18
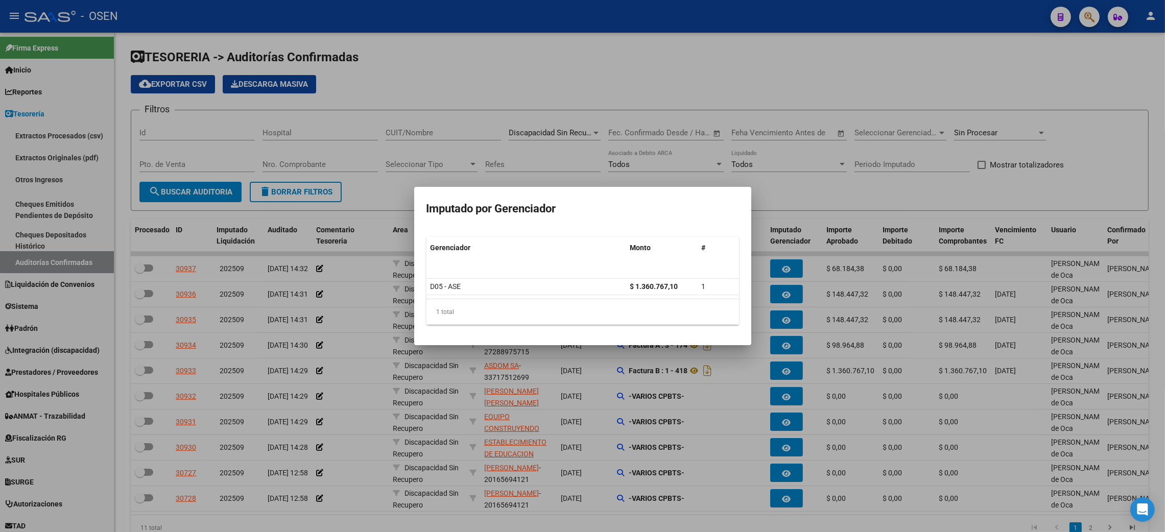
click at [784, 360] on div at bounding box center [582, 266] width 1165 height 532
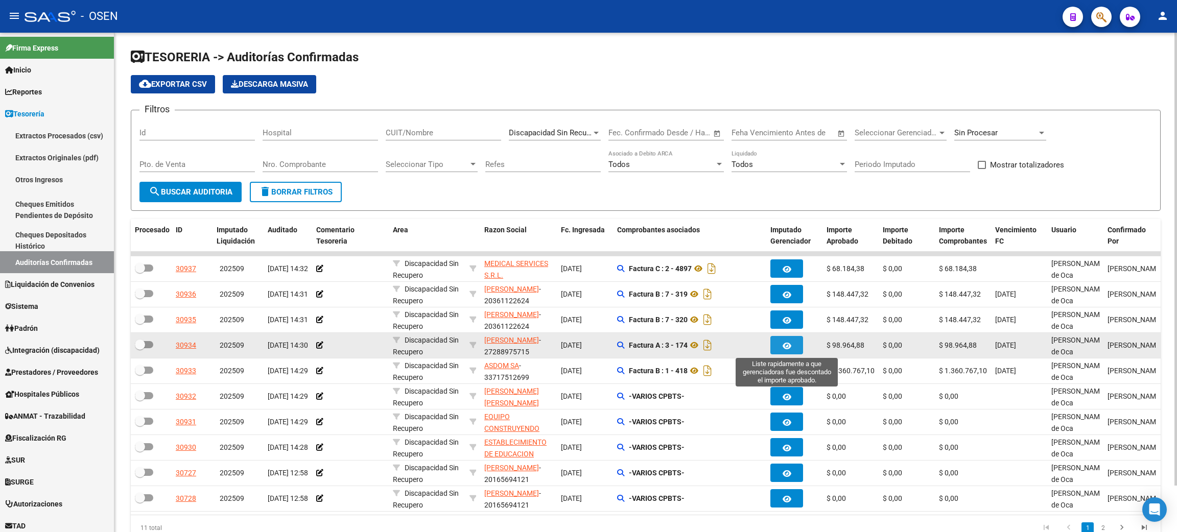
click at [785, 342] on icon "button" at bounding box center [787, 346] width 9 height 8
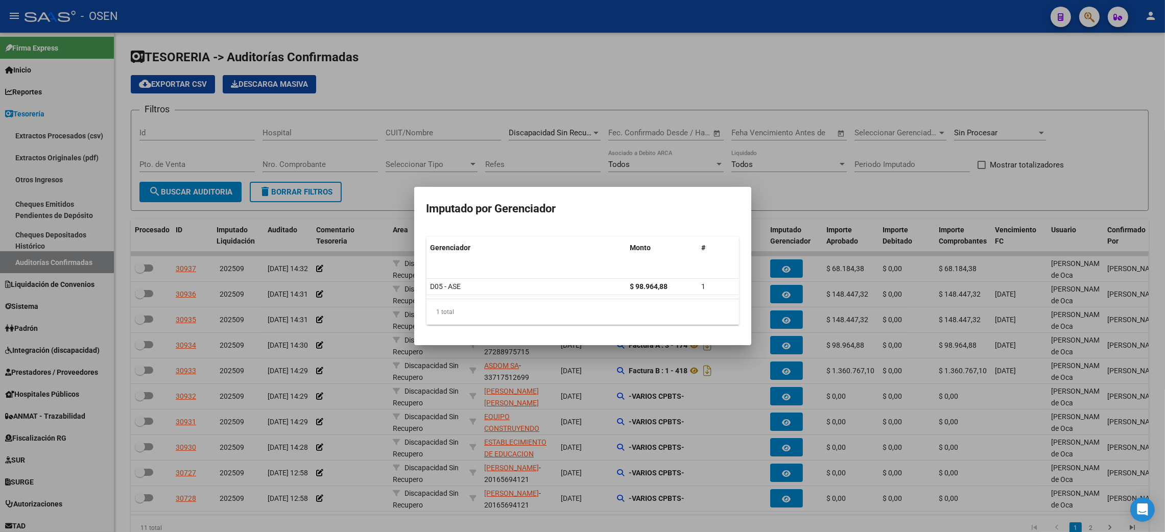
click at [784, 343] on div at bounding box center [582, 266] width 1165 height 532
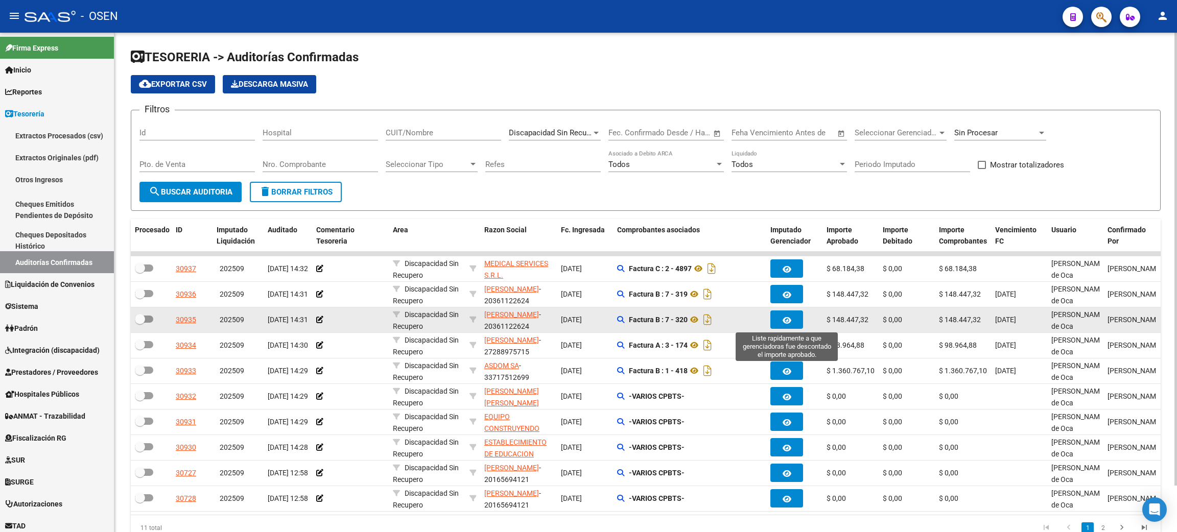
click at [783, 321] on icon "button" at bounding box center [787, 321] width 9 height 8
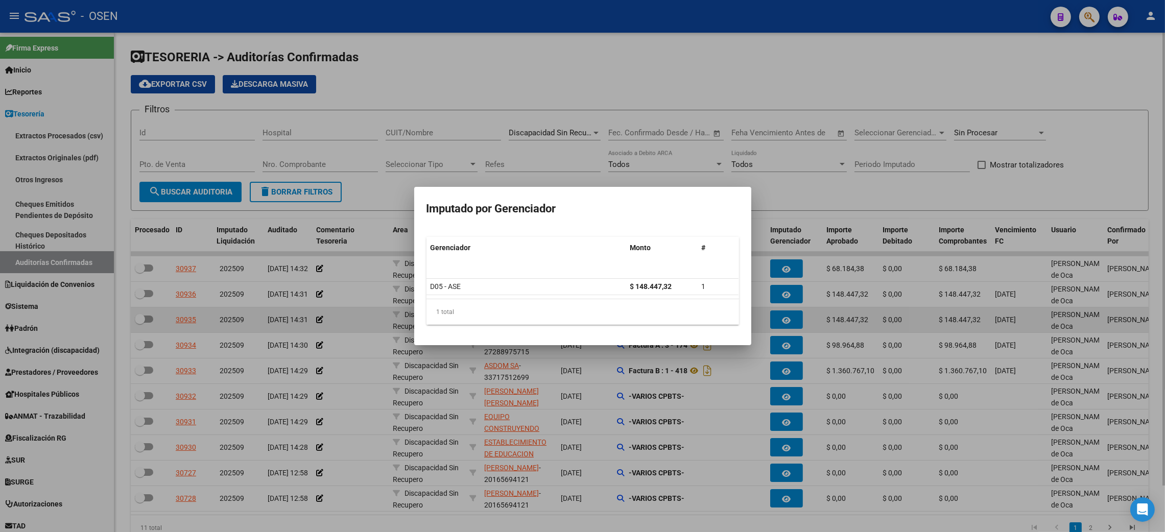
click at [783, 321] on div at bounding box center [582, 266] width 1165 height 532
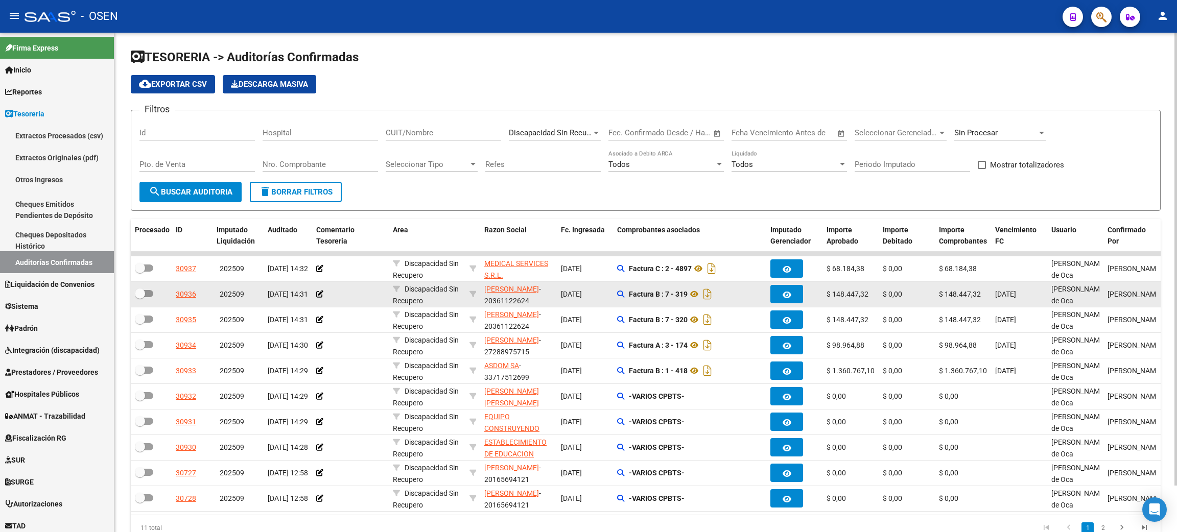
click at [783, 303] on datatable-body-cell at bounding box center [794, 294] width 56 height 25
click at [790, 285] on button "button" at bounding box center [786, 294] width 33 height 18
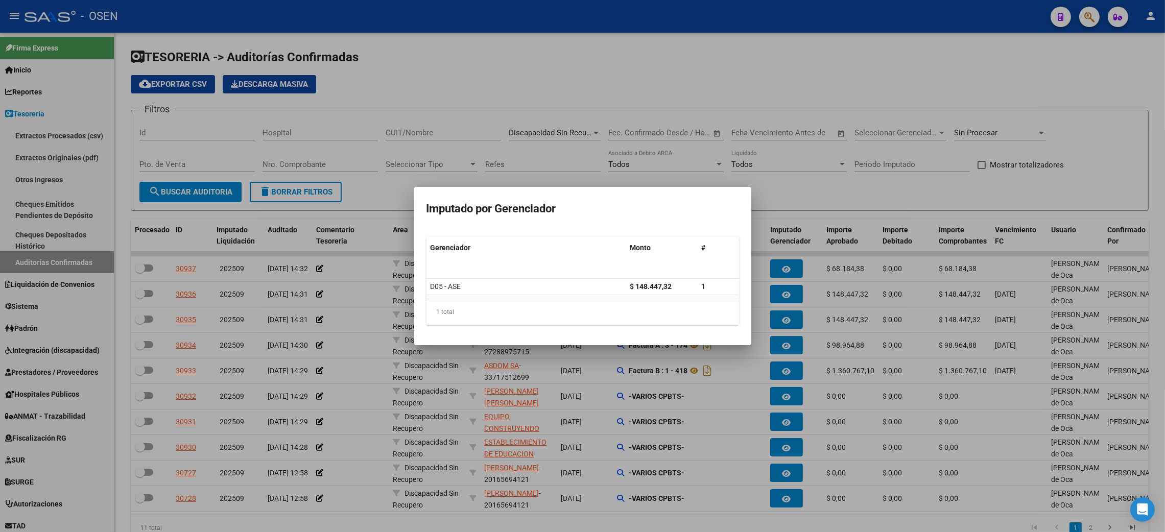
click at [781, 314] on div at bounding box center [582, 266] width 1165 height 532
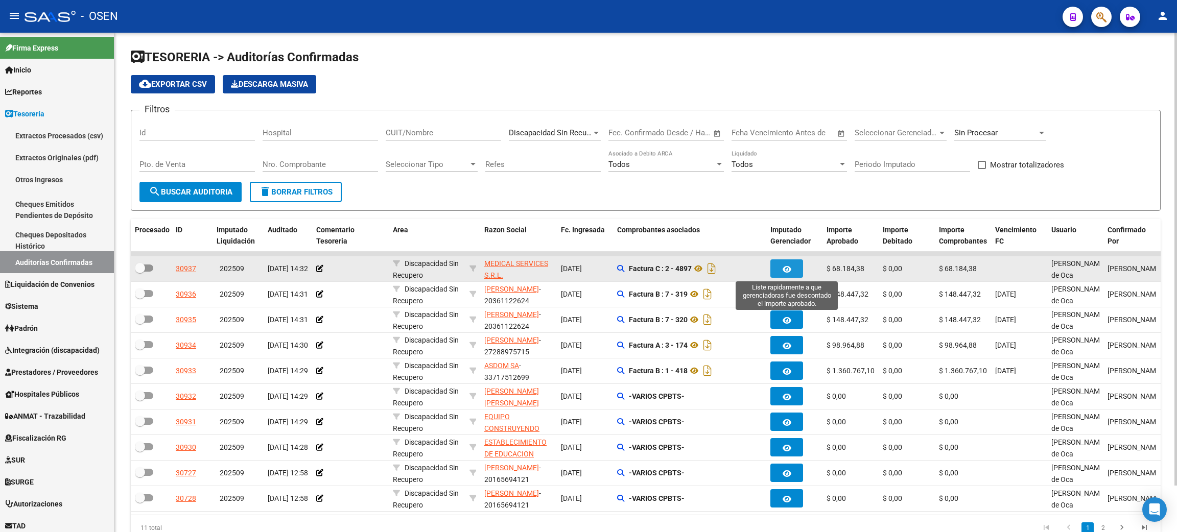
click at [784, 271] on icon "button" at bounding box center [787, 270] width 9 height 8
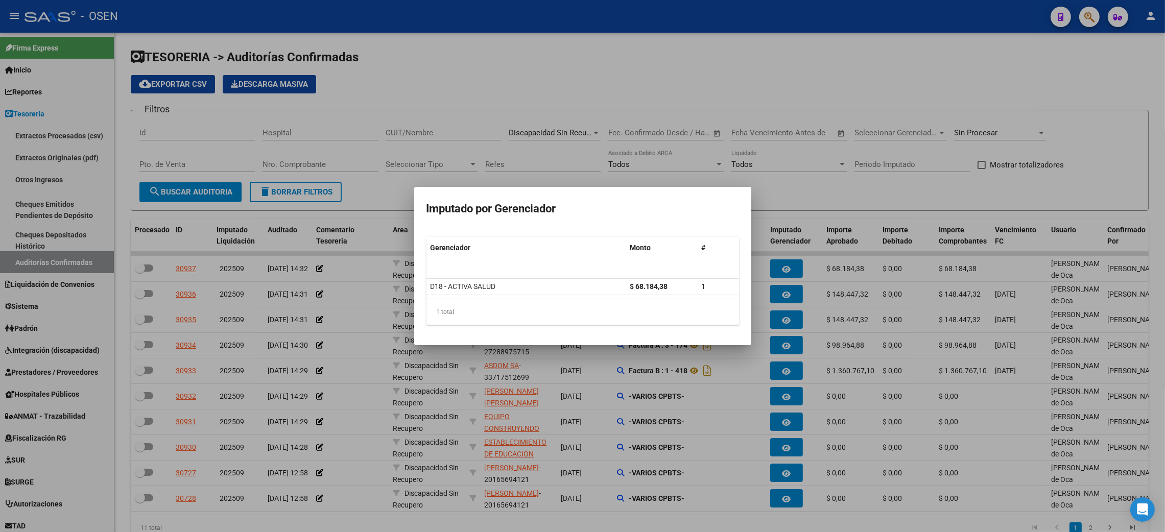
click at [828, 190] on div at bounding box center [582, 266] width 1165 height 532
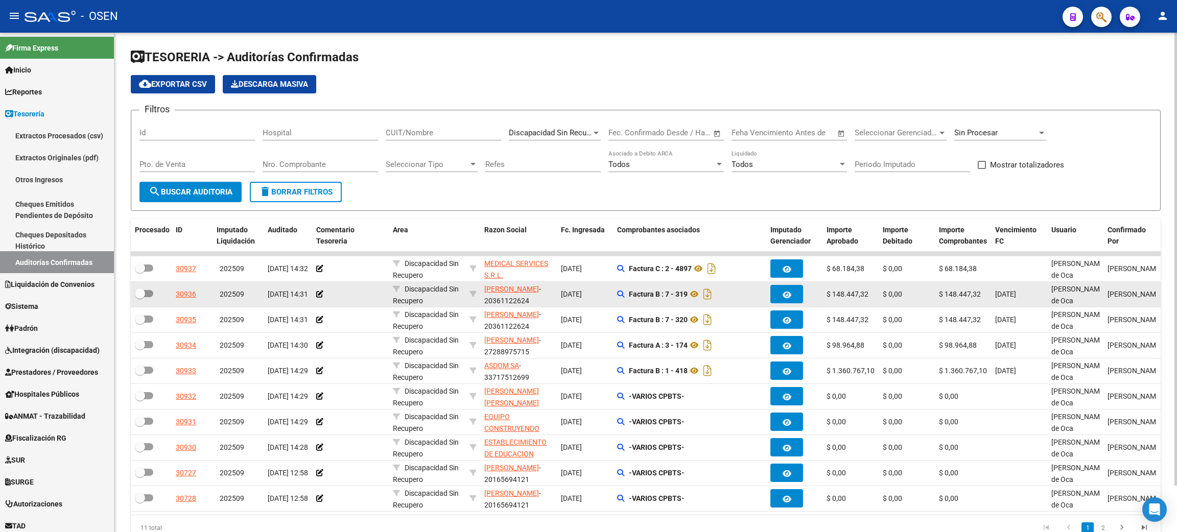
drag, startPoint x: 1032, startPoint y: 367, endPoint x: 822, endPoint y: 295, distance: 222.0
click at [822, 295] on datatable-scroller "30937 202509 [DATE] 14:32 Discapacidad Sin Recupero MEDICAL SERVICES S.R.L. - 3…" at bounding box center [646, 382] width 1030 height 260
drag, startPoint x: 1098, startPoint y: 374, endPoint x: 814, endPoint y: 293, distance: 294.8
click at [814, 293] on datatable-scroller "30937 202509 [DATE] 14:32 Discapacidad Sin Recupero MEDICAL SERVICES S.R.L. - 3…" at bounding box center [646, 382] width 1030 height 260
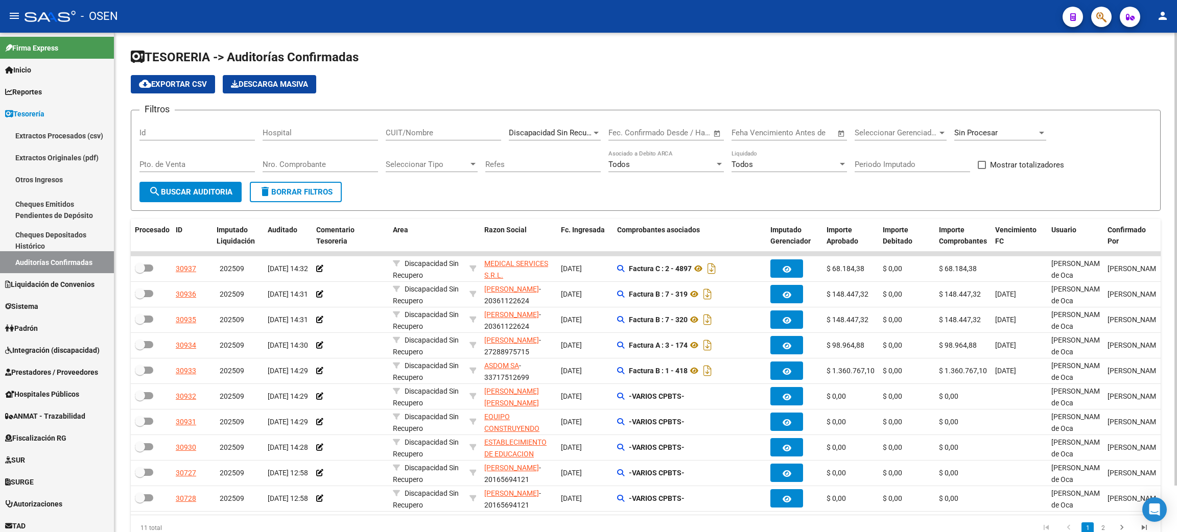
click at [778, 181] on form "Filtros Id Hospital CUIT/Nombre Discapacidad Sin Recupero Seleccionar Area Fech…" at bounding box center [646, 160] width 1030 height 101
click at [980, 162] on span at bounding box center [982, 165] width 8 height 8
click at [981, 169] on input "Mostrar totalizadores" at bounding box center [981, 169] width 1 height 1
checkbox input "true"
click at [219, 188] on span "search Buscar Auditoria" at bounding box center [191, 191] width 84 height 9
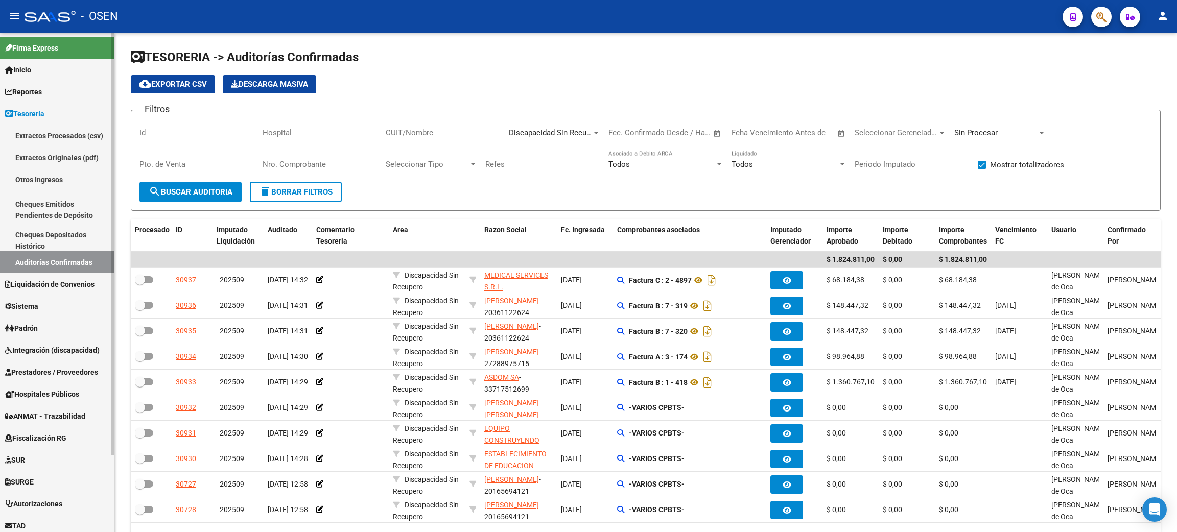
click at [59, 373] on span "Prestadores / Proveedores" at bounding box center [51, 372] width 93 height 11
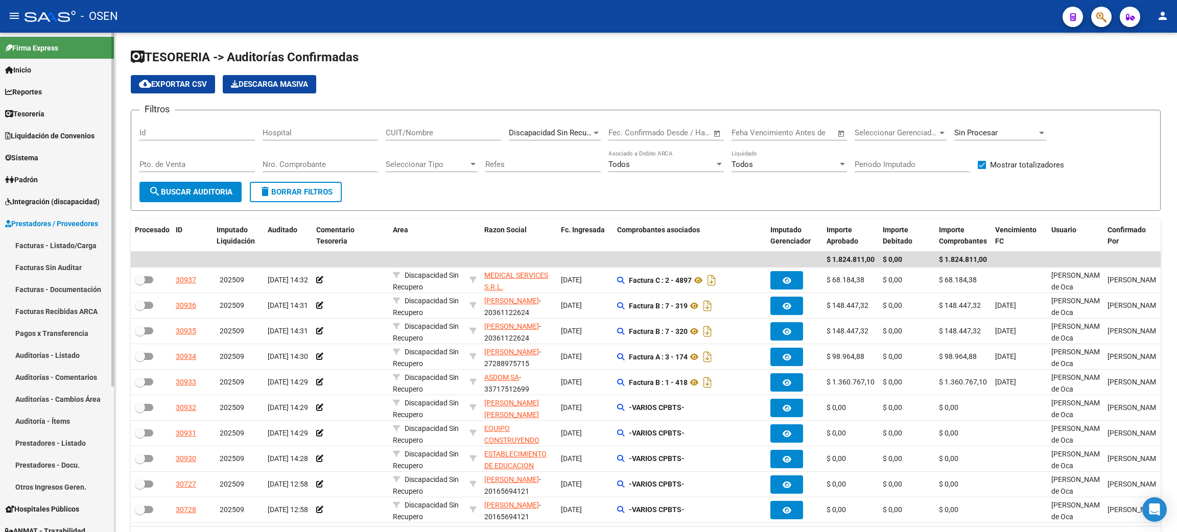
click at [41, 248] on link "Facturas - Listado/Carga" at bounding box center [57, 245] width 114 height 22
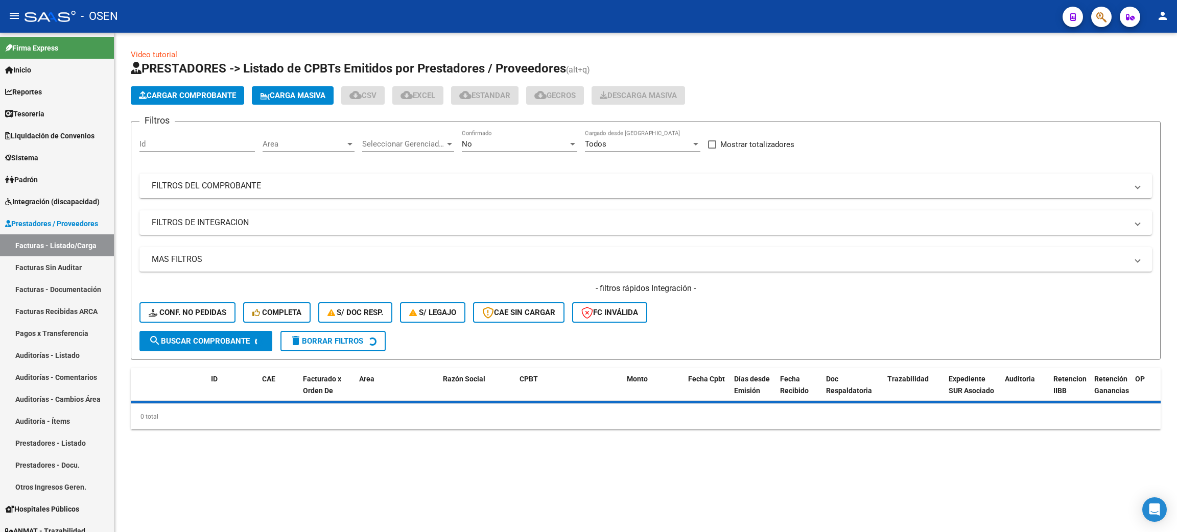
click at [304, 144] on span "Area" at bounding box center [304, 143] width 83 height 9
type input "OSD"
click at [363, 185] on span "Discapacidad sin Recupero Osde" at bounding box center [319, 189] width 112 height 9
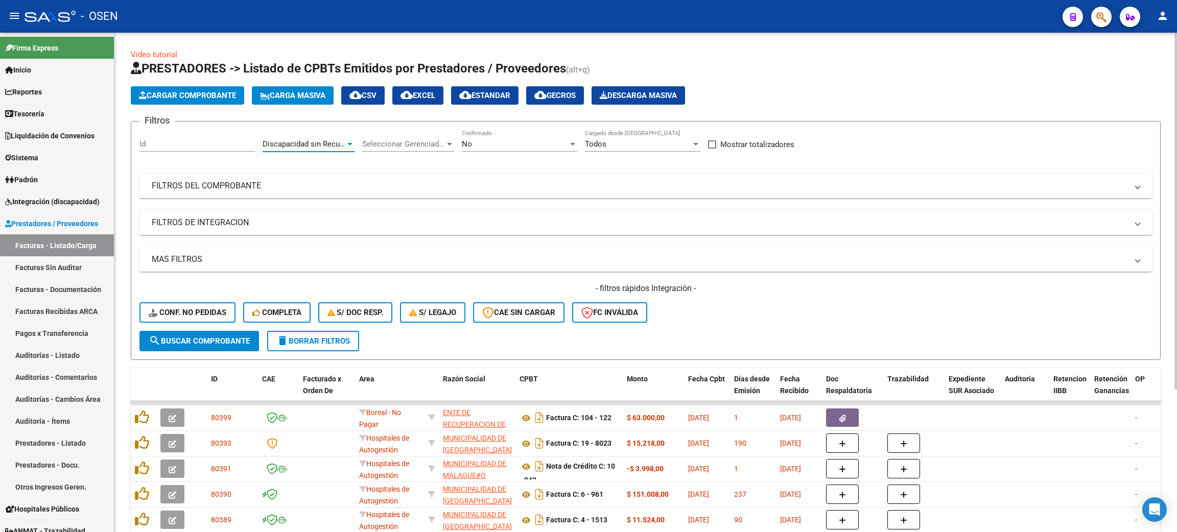
click at [223, 254] on mat-panel-title "MAS FILTROS" at bounding box center [640, 259] width 976 height 11
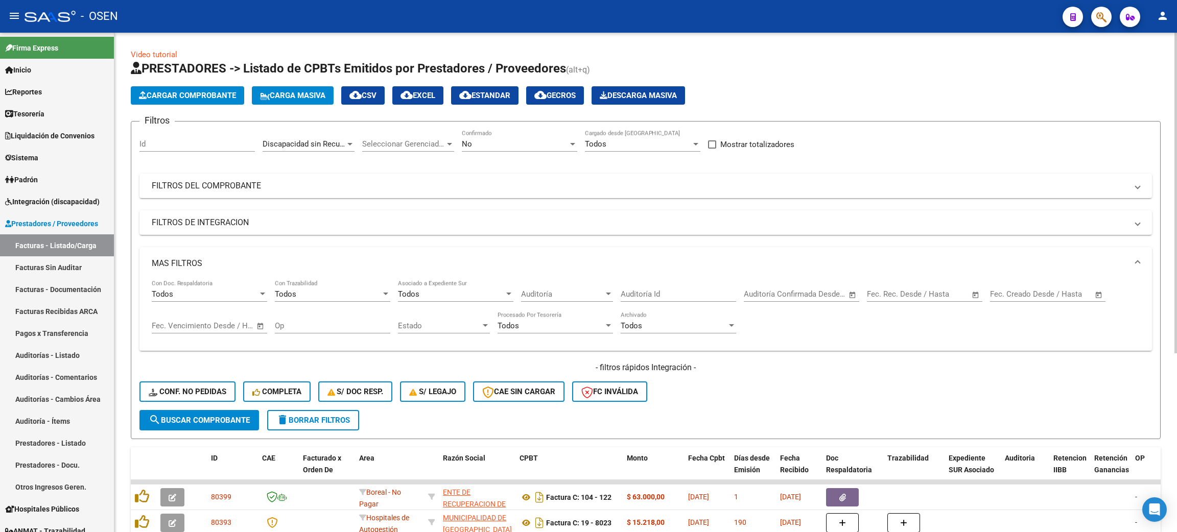
click at [971, 290] on span "Open calendar" at bounding box center [975, 294] width 25 height 25
click at [982, 320] on span "Previous month" at bounding box center [985, 323] width 20 height 20
click at [979, 363] on span "1" at bounding box center [983, 368] width 18 height 18
type input "[DATE]"
click at [998, 453] on span "30" at bounding box center [1004, 449] width 18 height 18
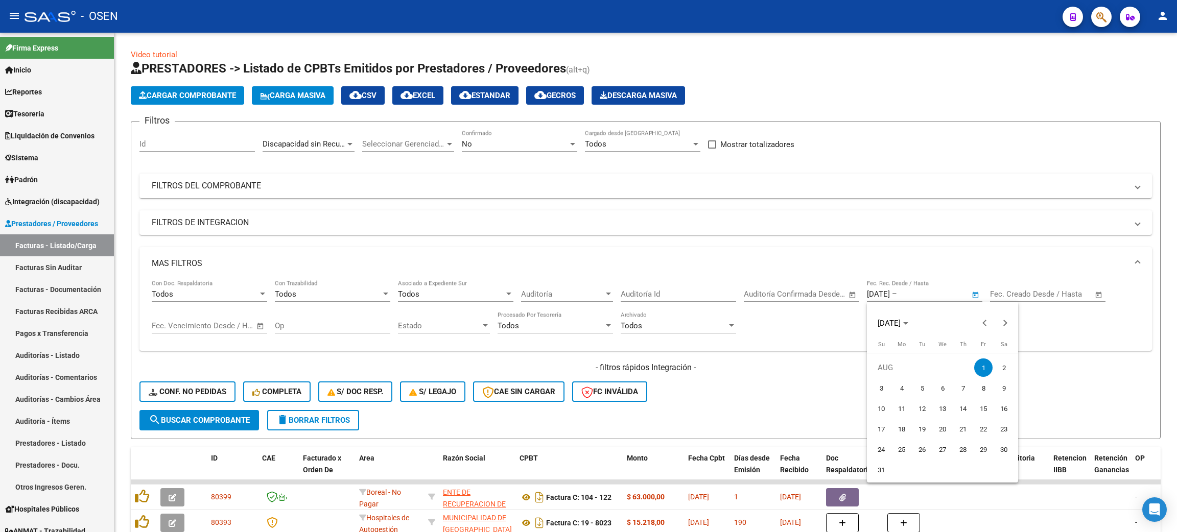
type input "[DATE]"
click at [727, 144] on span "Mostrar totalizadores" at bounding box center [757, 144] width 74 height 12
click at [712, 149] on input "Mostrar totalizadores" at bounding box center [712, 149] width 1 height 1
checkbox input "true"
click at [184, 421] on span "search Buscar Comprobante" at bounding box center [199, 420] width 101 height 9
